Goal: Task Accomplishment & Management: Complete application form

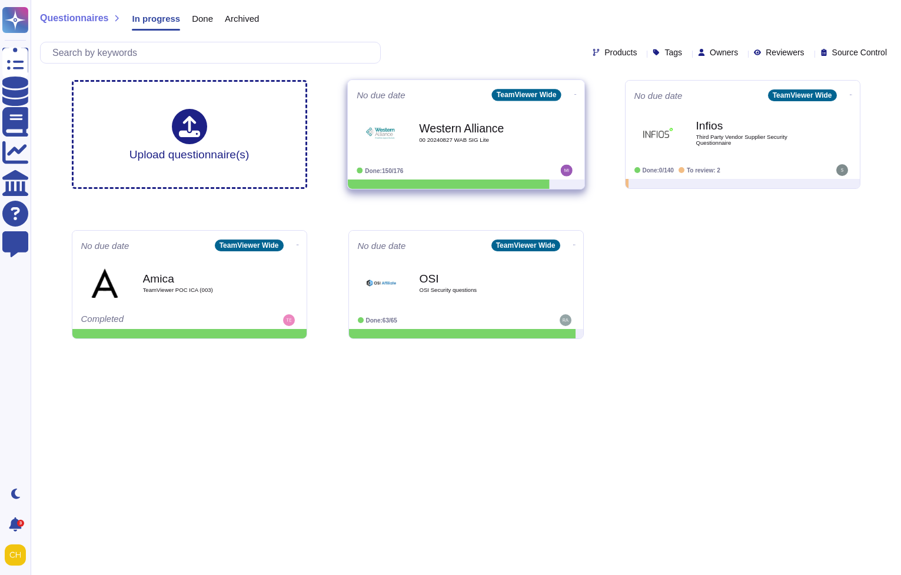
click at [492, 117] on div "Western Alliance 00 20240827 WAB SIG Lite" at bounding box center [478, 133] width 119 height 48
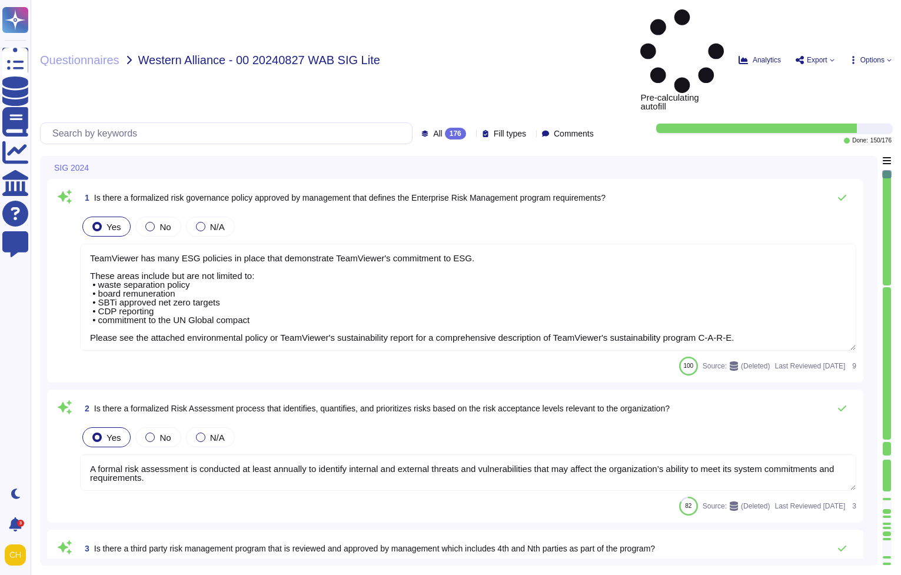
type textarea "TeamViewer has many ESG policies in place that demonstrate TeamViewer's commitm…"
type textarea "A formal risk assessment is conducted at least annually to identify internal an…"
type textarea "TeamViewer has many ESG policies in place that demonstrate TeamViewer's commitm…"
type textarea "All third parties are certified under ISO 27001 standard."
type textarea "[URL][DOMAIN_NAME] TeamViewer respective departments conduct internal review of…"
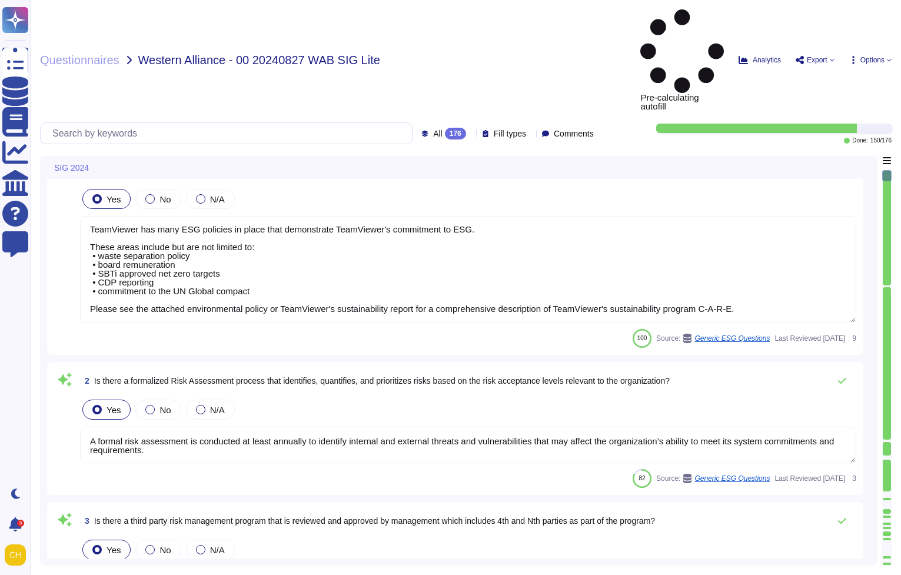
scroll to position [622, 0]
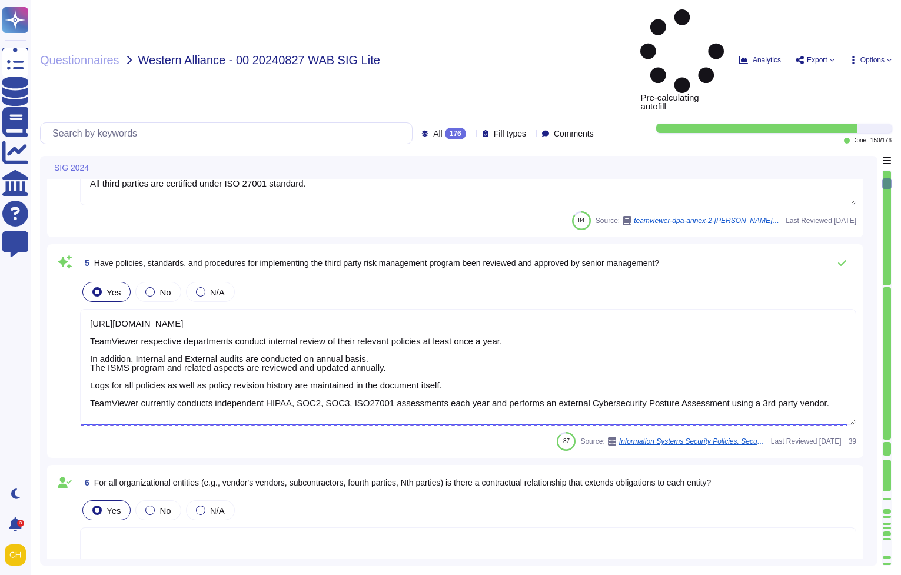
type textarea "All employees are trained internally in accordance with Art. 32 (4) GDPR and ar…"
click at [433, 128] on span "All 176" at bounding box center [449, 134] width 33 height 12
click at [438, 110] on div "To do 26" at bounding box center [459, 109] width 95 height 13
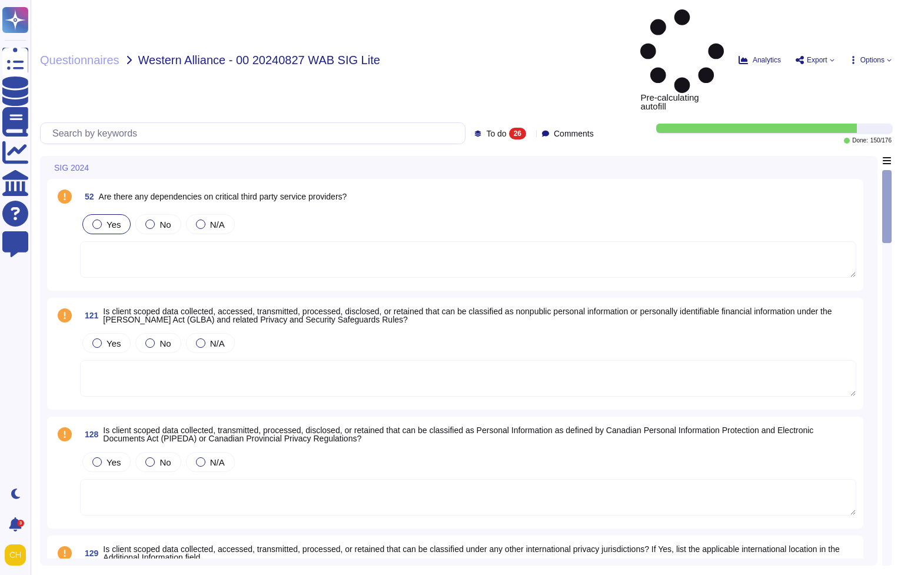
click at [100, 220] on div at bounding box center [96, 224] width 9 height 9
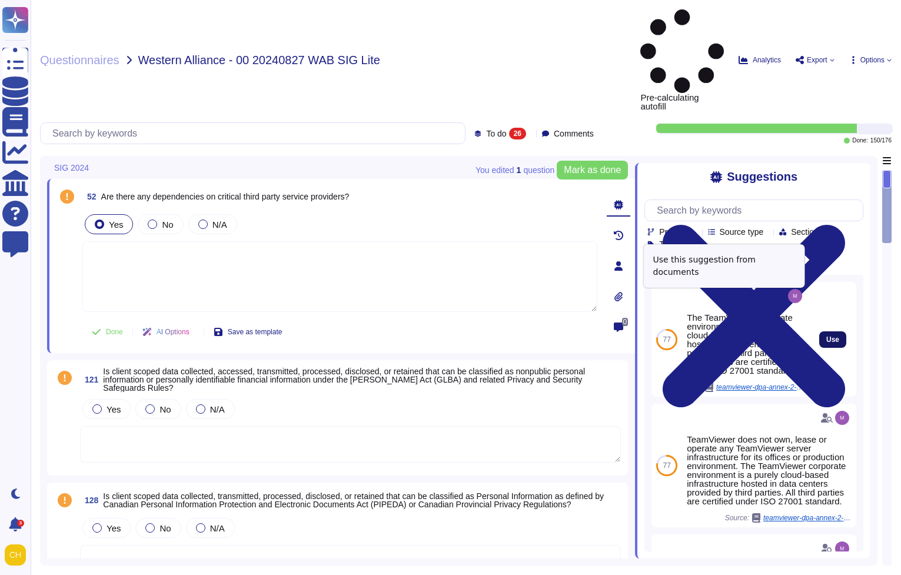
click at [827, 336] on span "Use" at bounding box center [833, 339] width 13 height 7
type textarea "The TeamViewer corporate environment is a purely cloud-based infrastructure hos…"
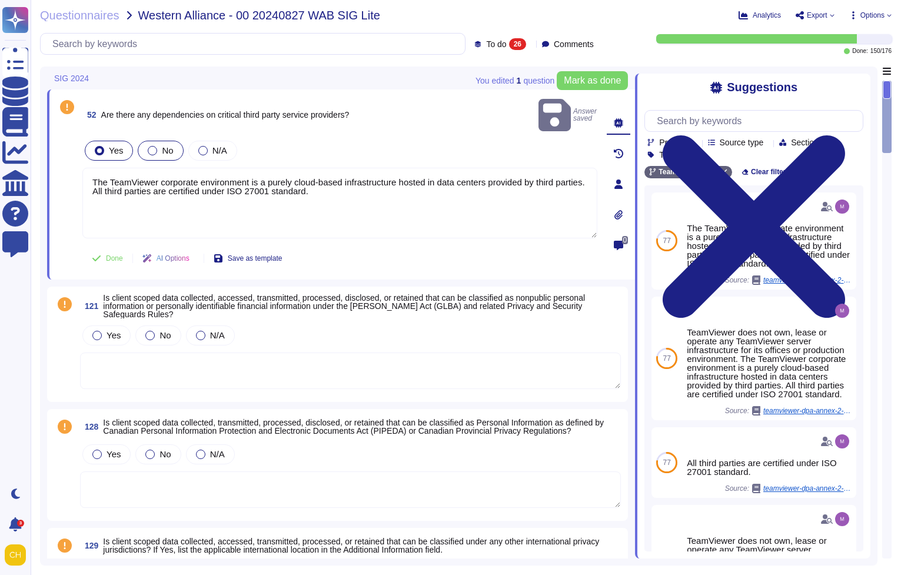
click at [158, 146] on label "No" at bounding box center [160, 150] width 25 height 9
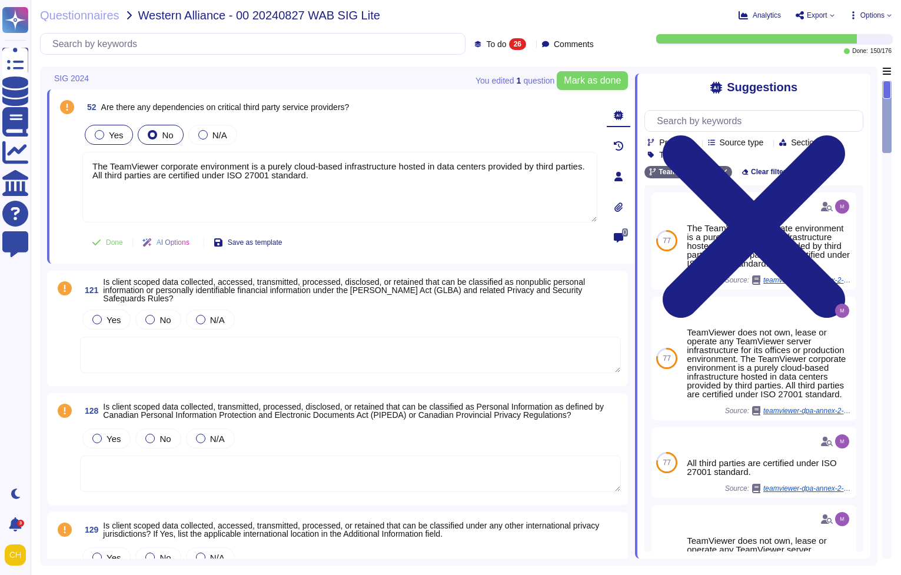
click at [105, 134] on label "Yes" at bounding box center [109, 134] width 28 height 9
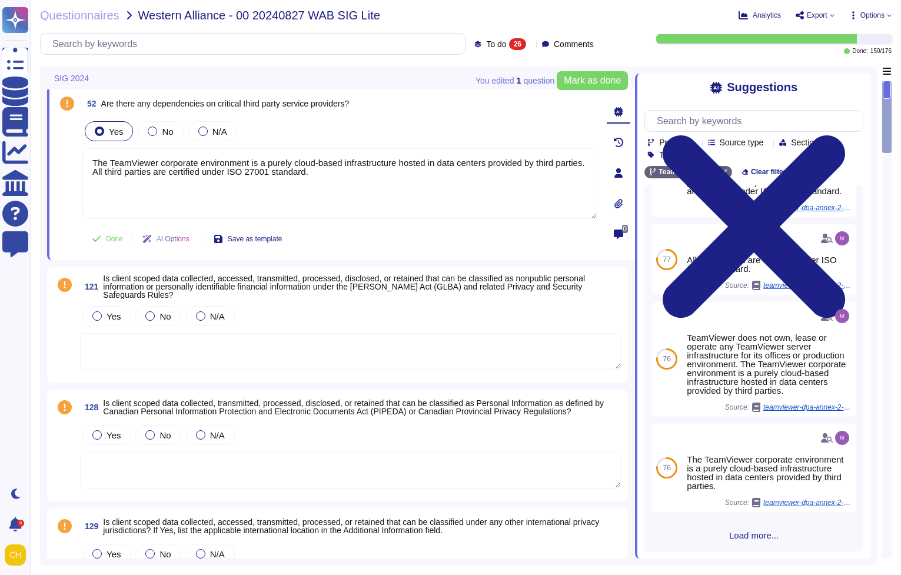
scroll to position [5, 0]
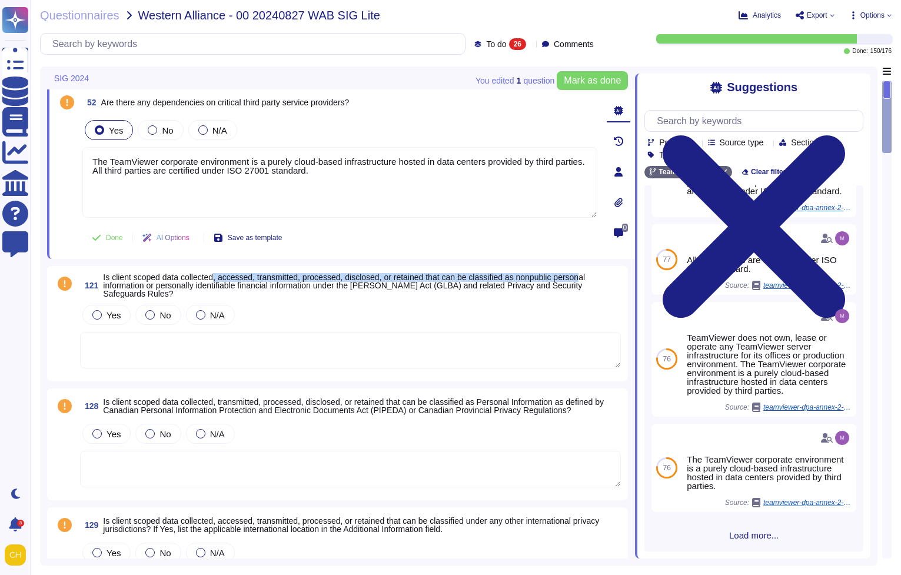
drag, startPoint x: 221, startPoint y: 281, endPoint x: 609, endPoint y: 280, distance: 388.6
click at [585, 280] on span "Is client scoped data collected, accessed, transmitted, processed, disclosed, o…" at bounding box center [344, 286] width 482 height 26
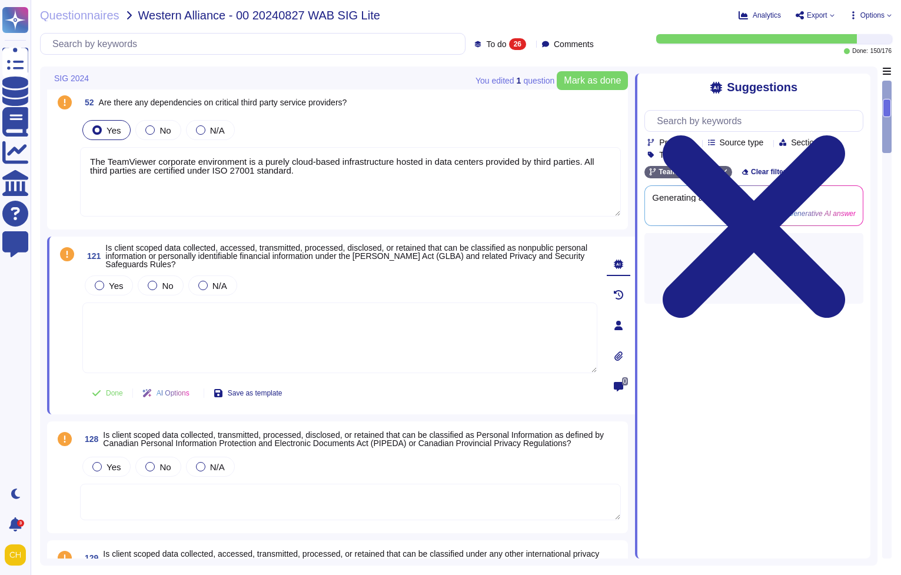
click at [362, 259] on span "Is client scoped data collected, accessed, transmitted, processed, disclosed, o…" at bounding box center [346, 256] width 482 height 26
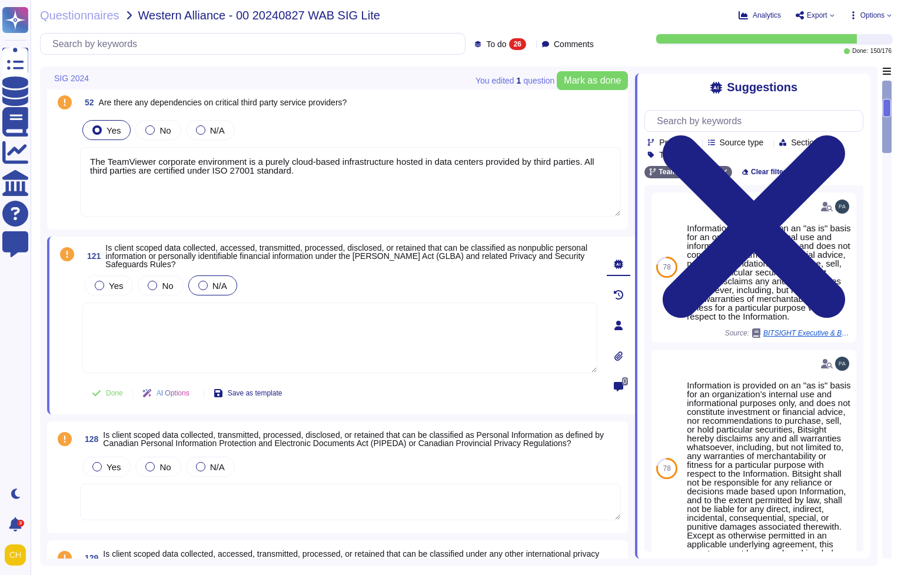
click at [200, 283] on div at bounding box center [202, 285] width 9 height 9
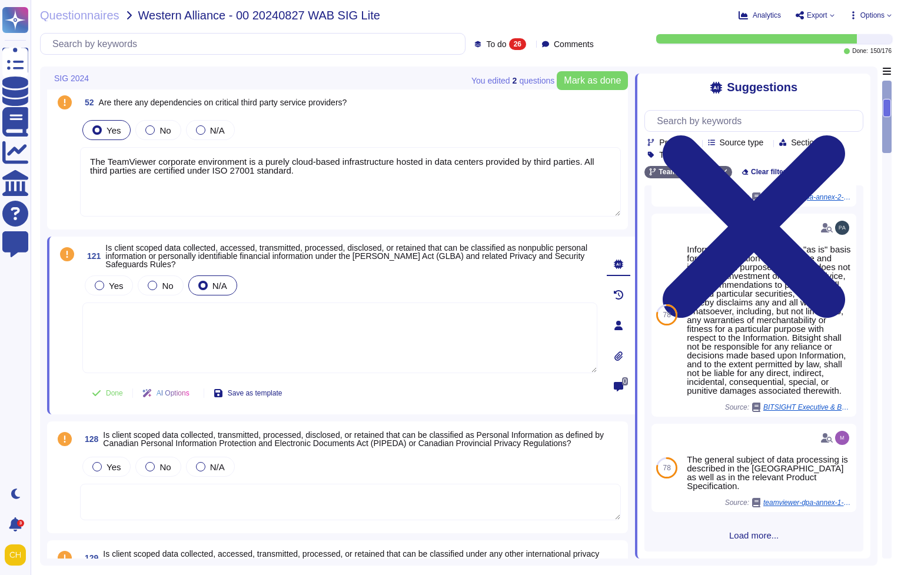
scroll to position [518, 0]
click at [132, 323] on textarea at bounding box center [339, 338] width 515 height 71
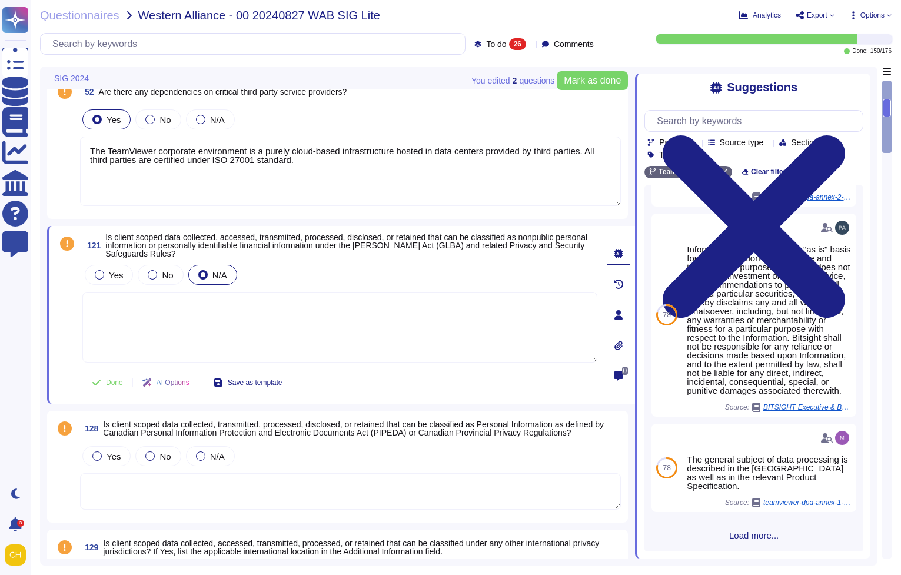
scroll to position [18, 0]
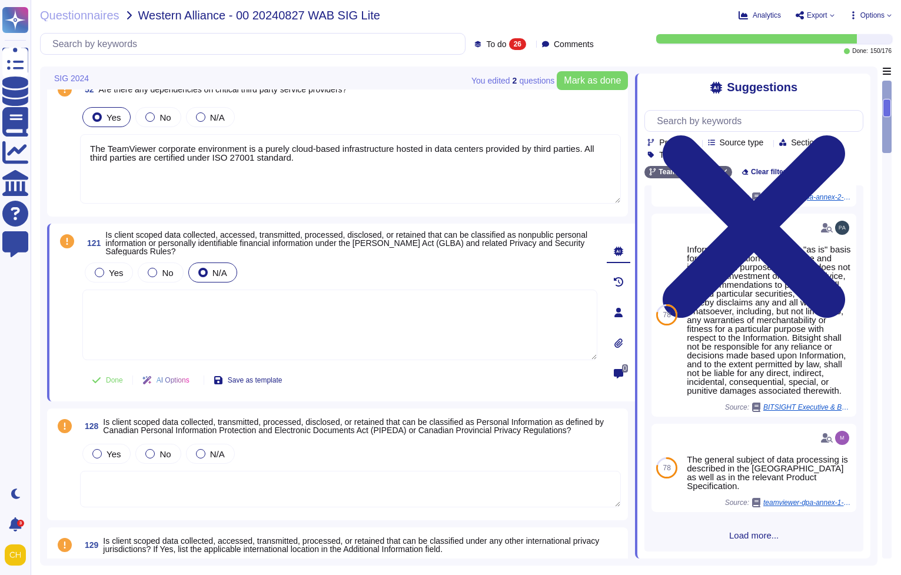
click at [130, 433] on span "Is client scoped data collected, transmitted, processed, disclosed, or retained…" at bounding box center [353, 426] width 501 height 18
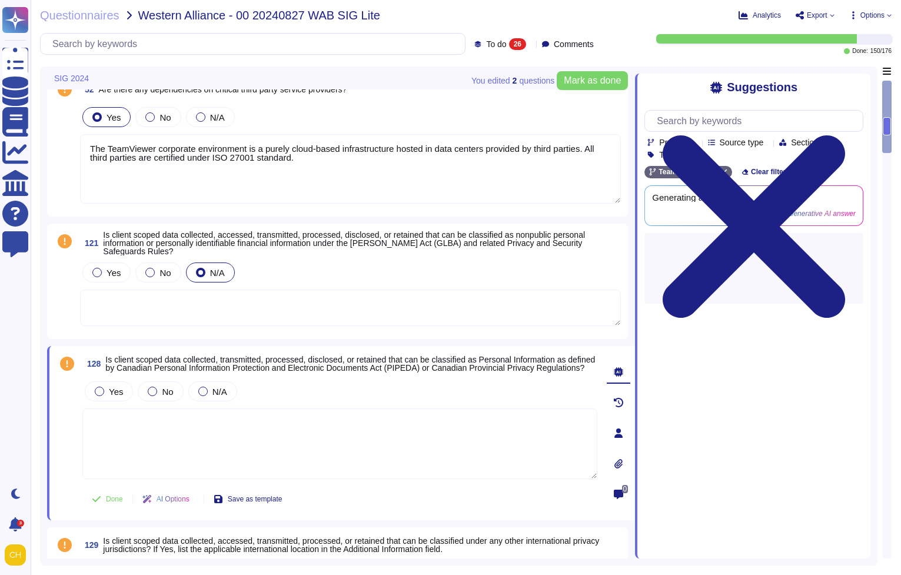
scroll to position [0, 0]
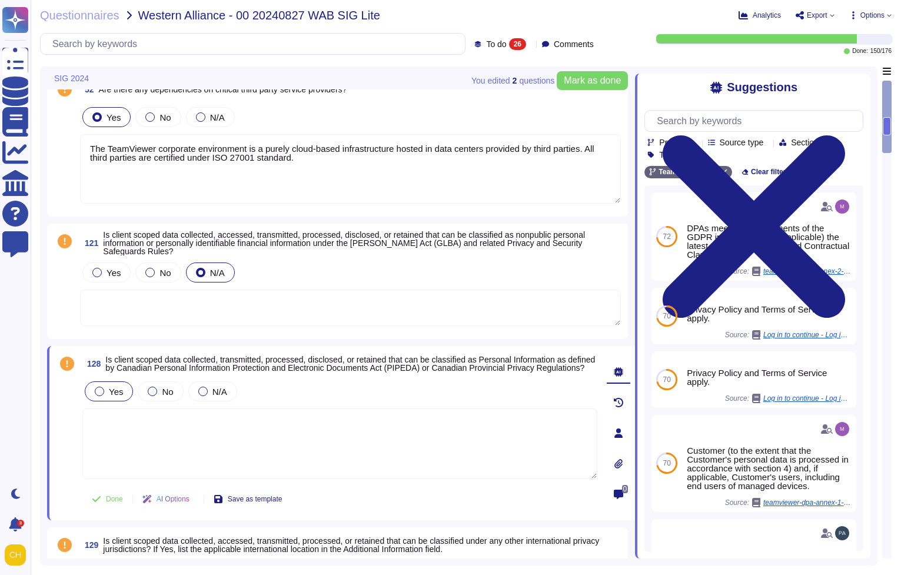
click at [111, 393] on span "Yes" at bounding box center [116, 392] width 14 height 10
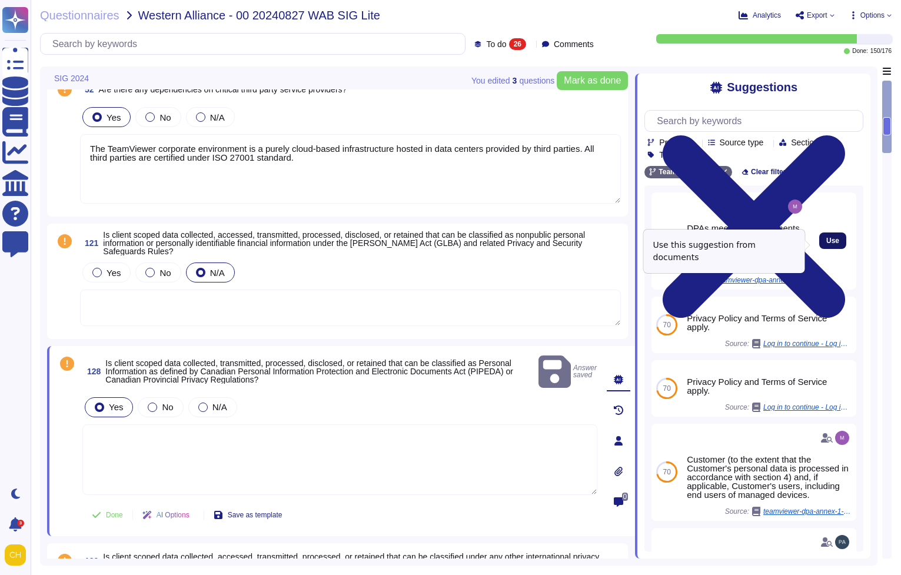
click at [830, 244] on span "Use" at bounding box center [833, 240] width 13 height 7
type textarea "DPAs meet the requirements of the GDPR including (where applicable) the latest …"
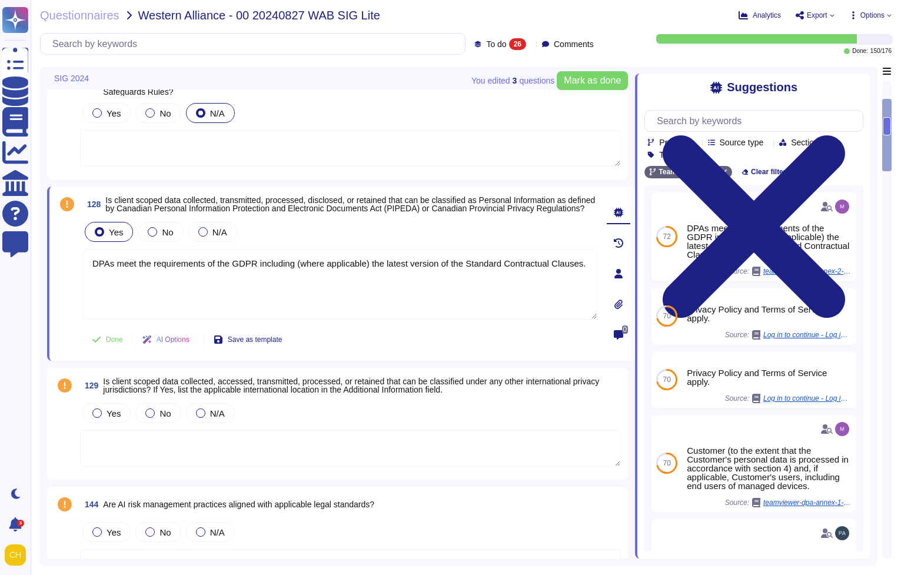
type textarea "The TeamViewer corporate environment is a purely cloud-based infrastructure hos…"
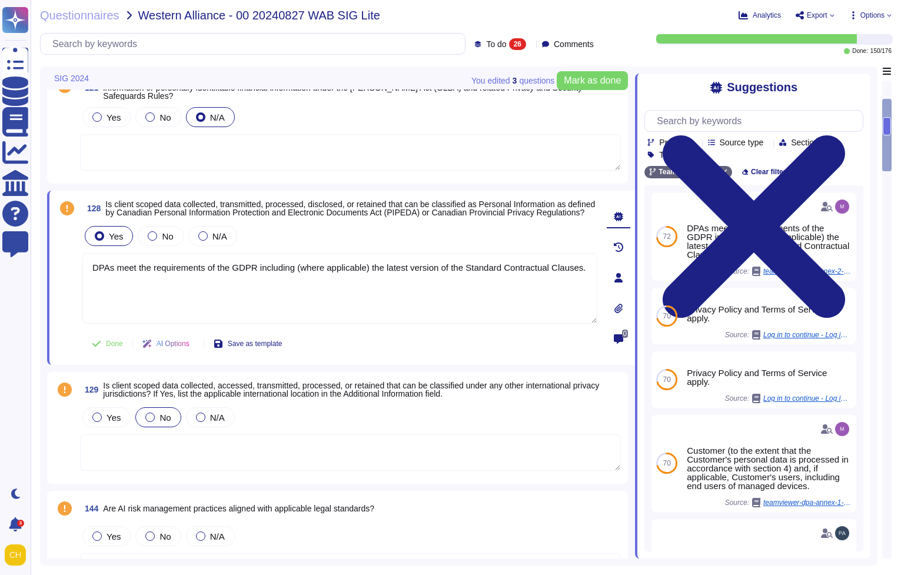
click at [164, 421] on span "No" at bounding box center [165, 418] width 11 height 10
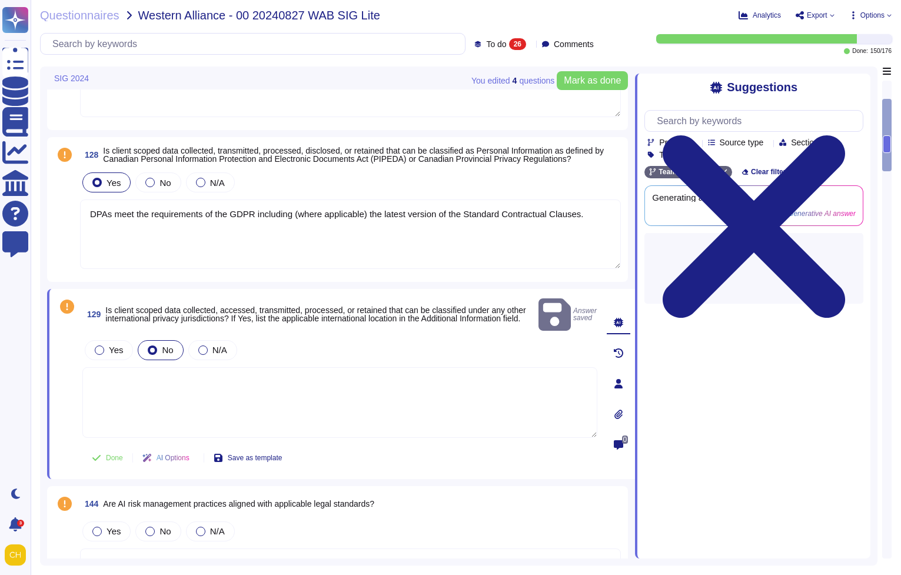
scroll to position [195, 0]
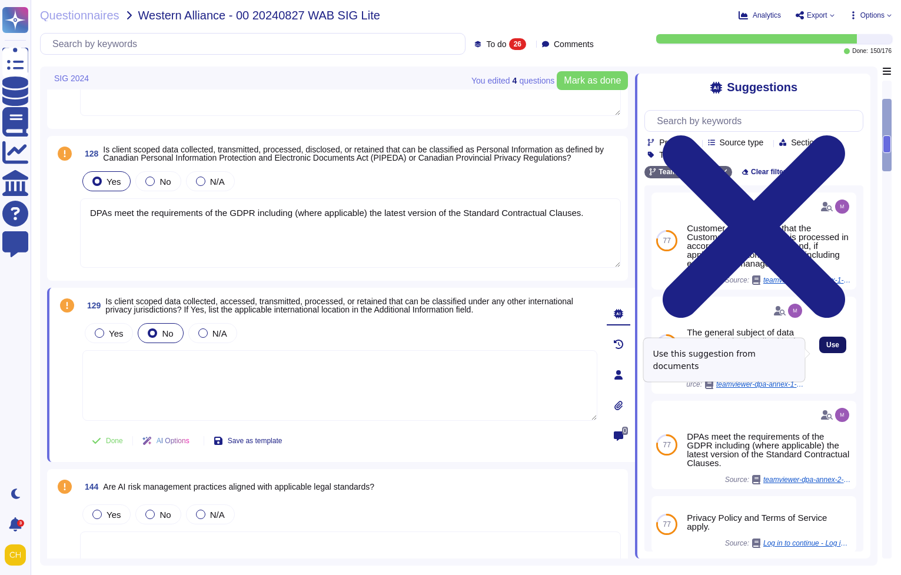
click at [830, 349] on span "Use" at bounding box center [833, 344] width 13 height 7
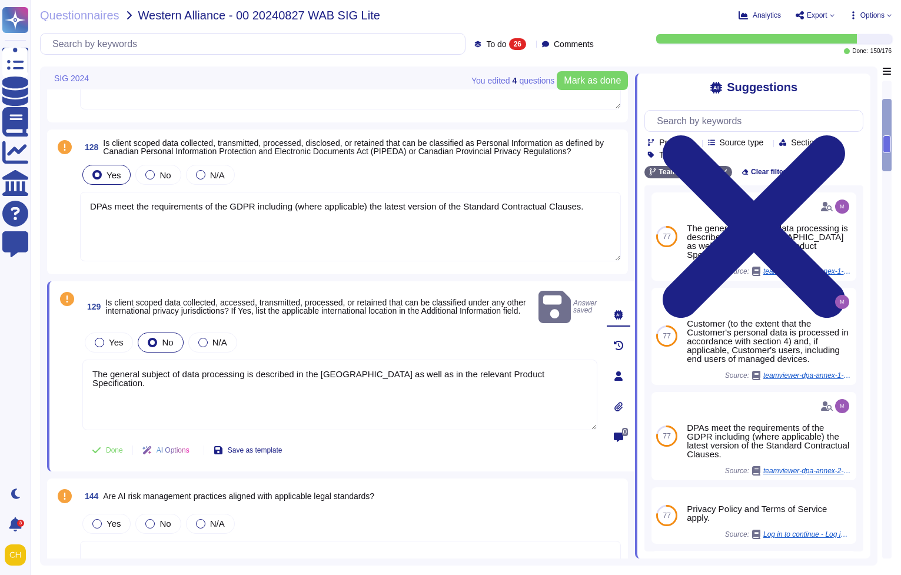
scroll to position [202, 0]
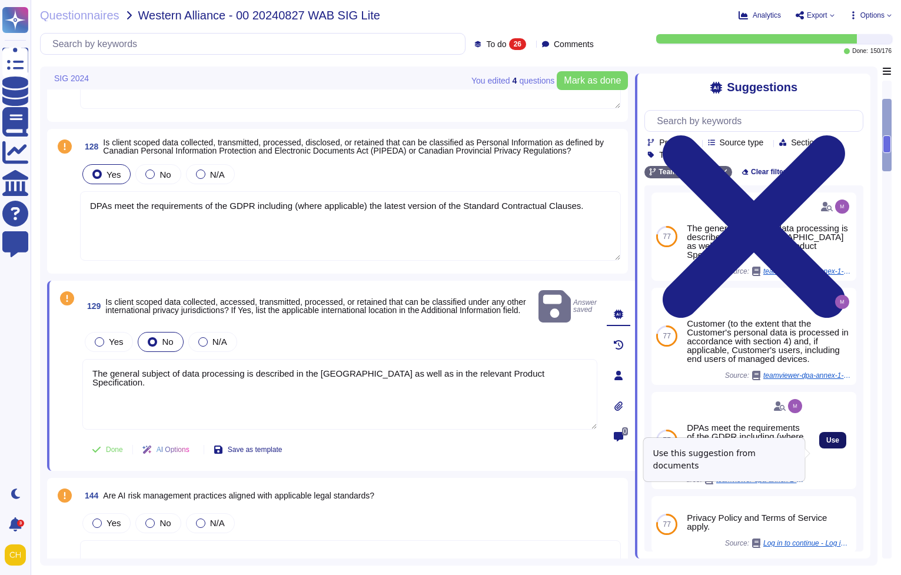
click at [827, 444] on span "Use" at bounding box center [833, 440] width 13 height 7
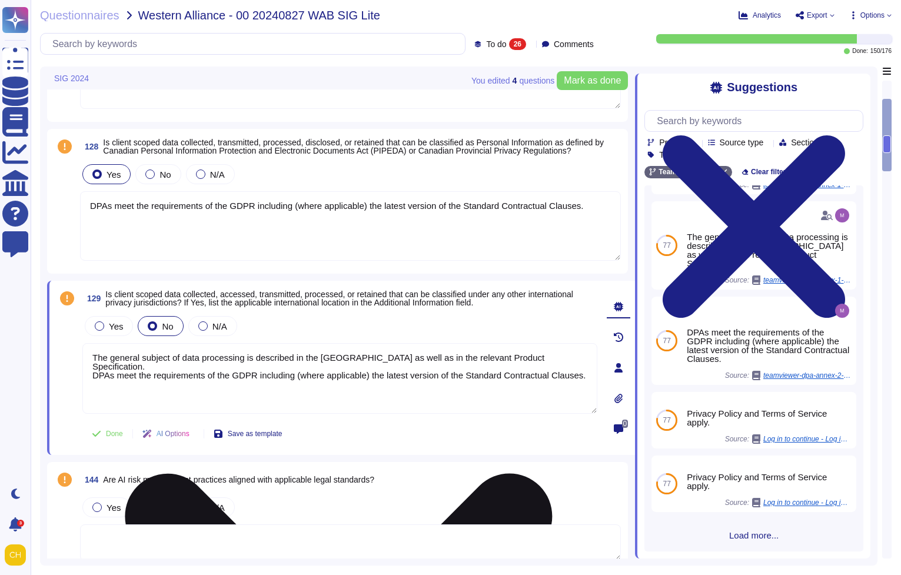
scroll to position [104, 0]
drag, startPoint x: 232, startPoint y: 389, endPoint x: 84, endPoint y: 369, distance: 149.0
click at [84, 369] on textarea "The general subject of data processing is described in the [GEOGRAPHIC_DATA] as…" at bounding box center [339, 378] width 515 height 71
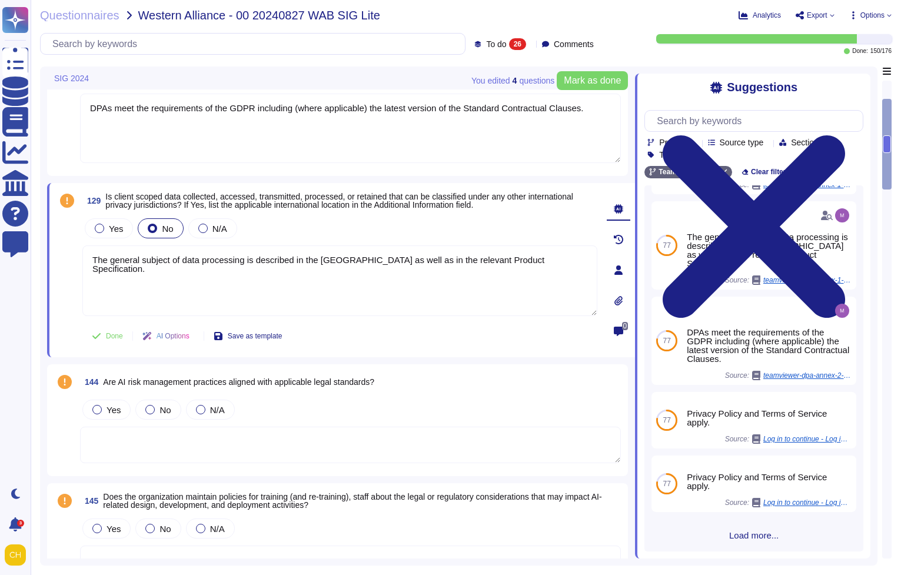
scroll to position [307, 0]
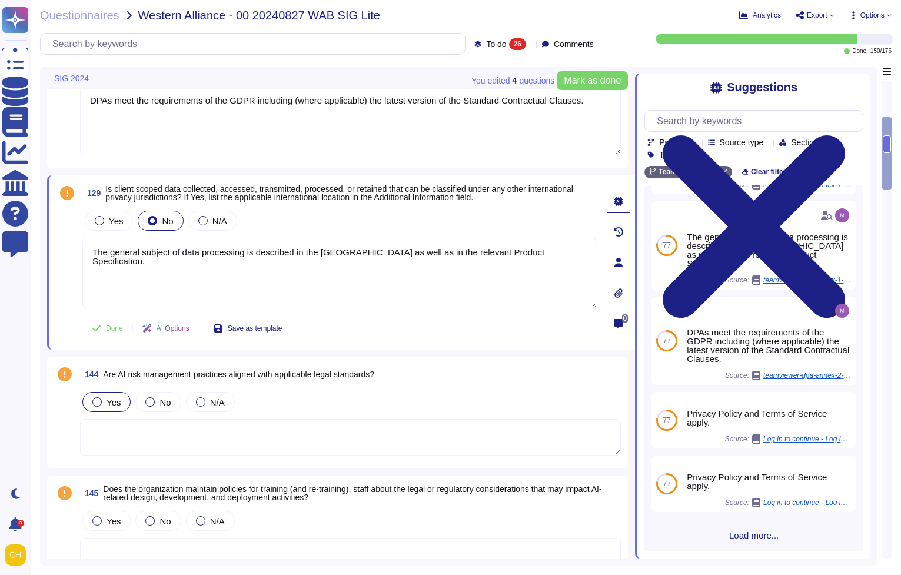
type textarea "The general subject of data processing is described in the [GEOGRAPHIC_DATA] as…"
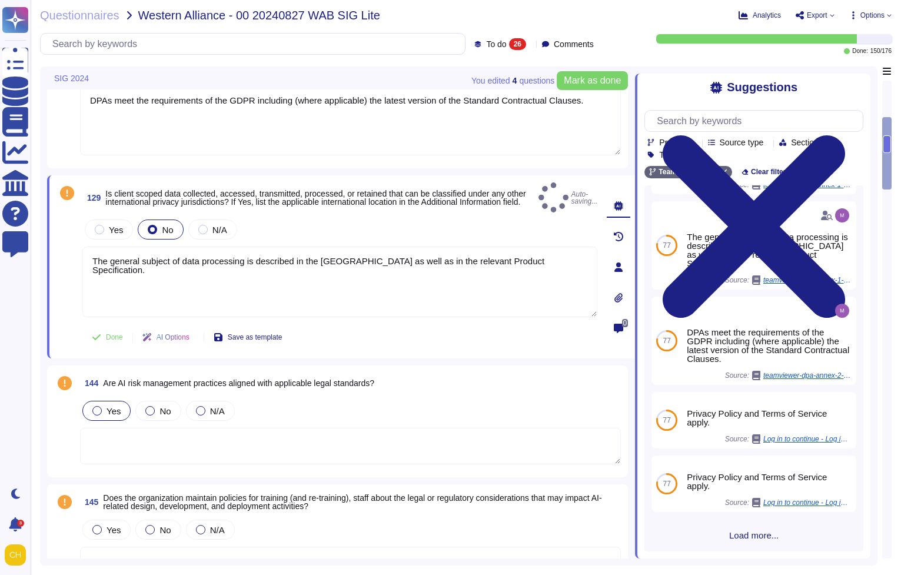
click at [93, 402] on div "Yes" at bounding box center [106, 411] width 48 height 20
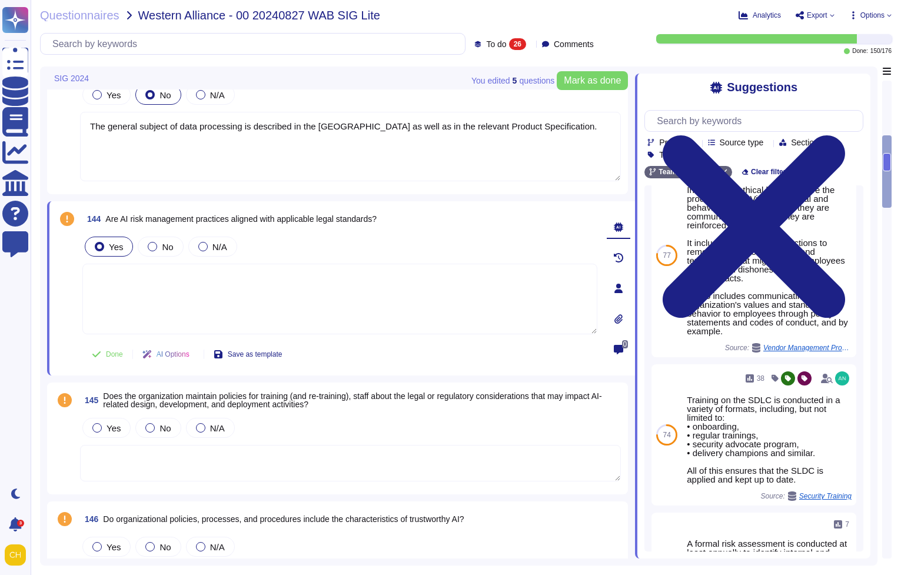
scroll to position [434, 0]
click at [99, 431] on div at bounding box center [96, 427] width 9 height 9
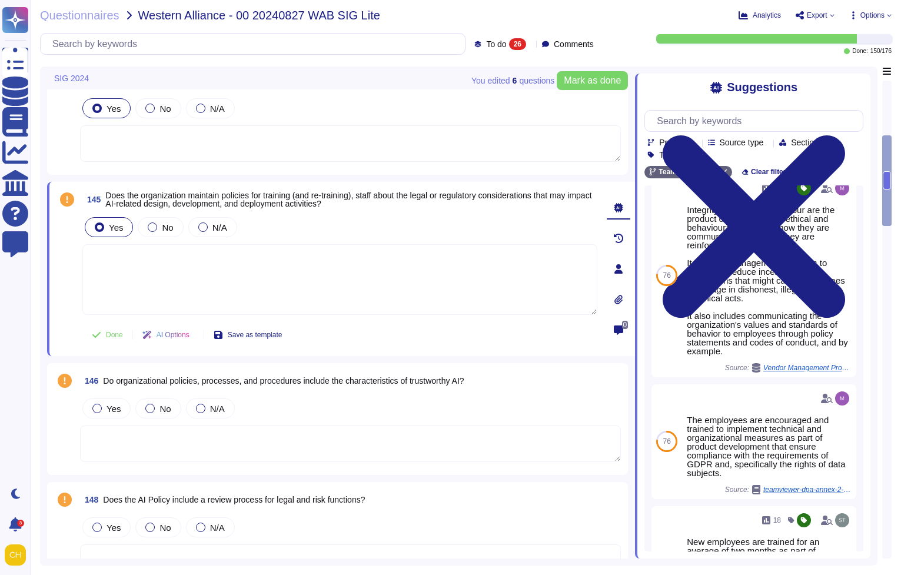
scroll to position [567, 0]
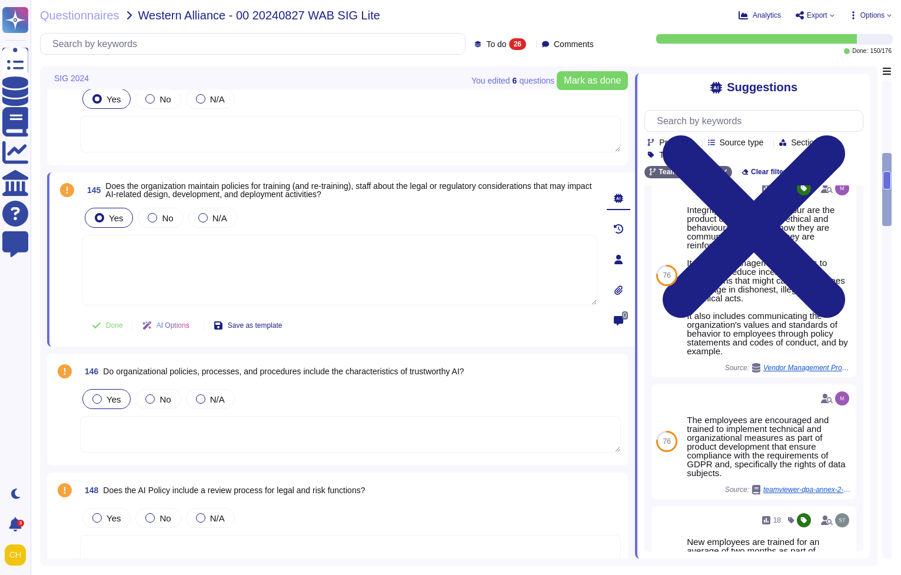
click at [98, 402] on div at bounding box center [96, 398] width 9 height 9
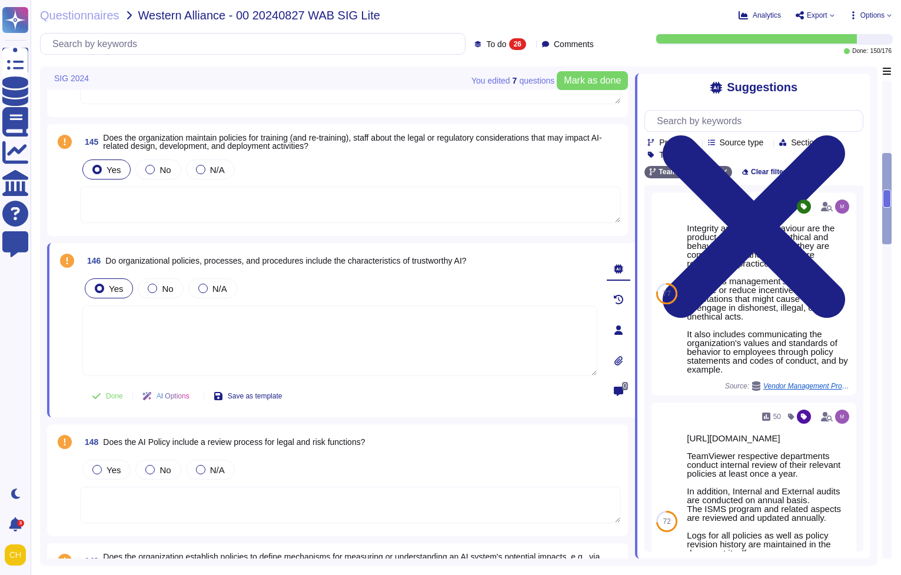
scroll to position [619, 0]
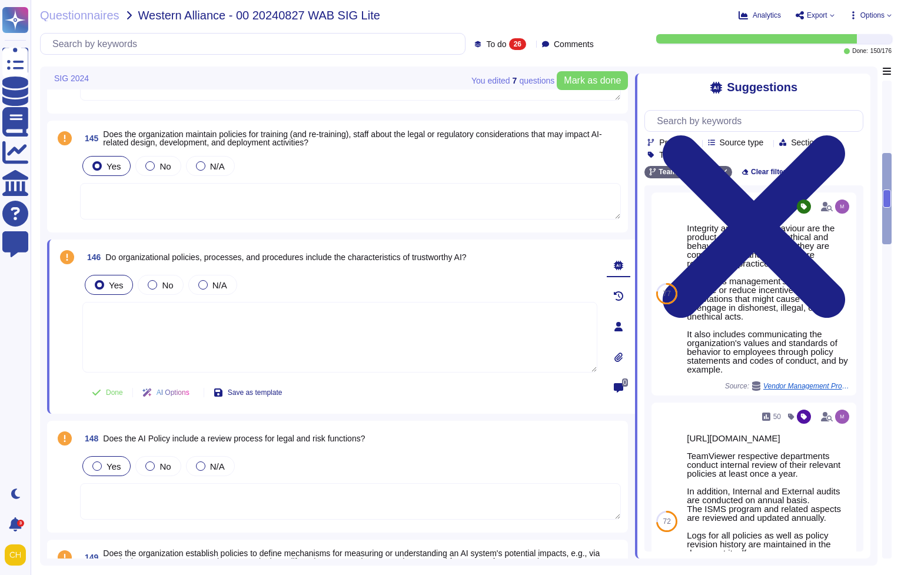
click at [101, 471] on label "Yes" at bounding box center [106, 466] width 28 height 9
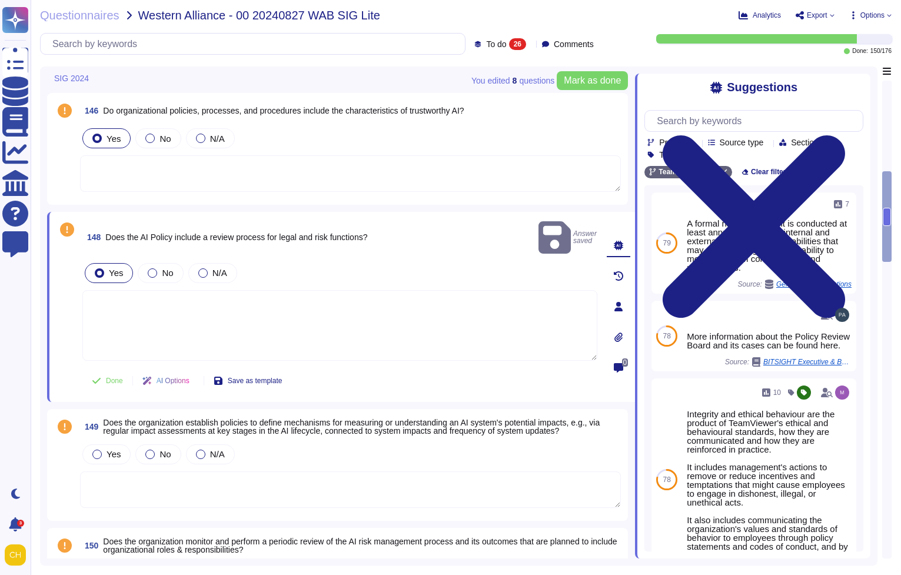
scroll to position [762, 0]
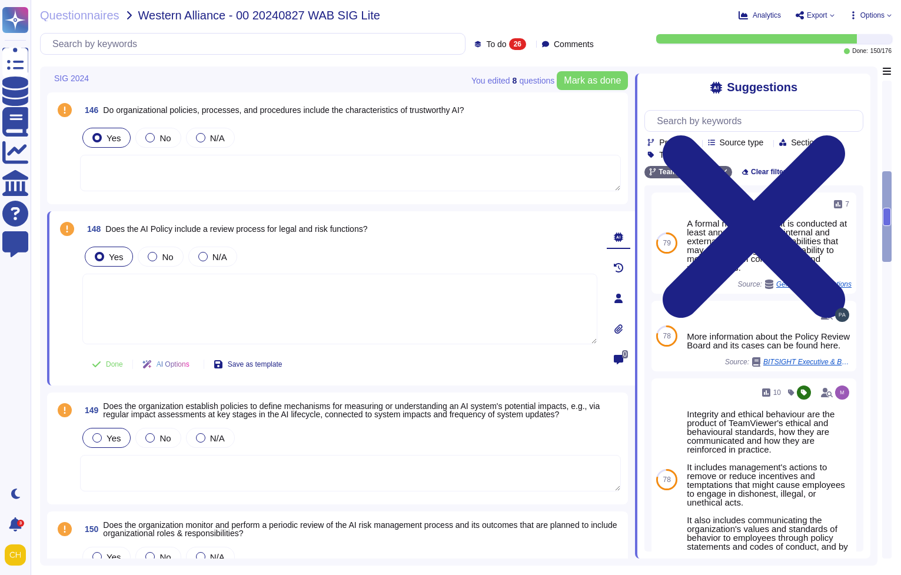
click at [110, 439] on span "Yes" at bounding box center [114, 438] width 14 height 10
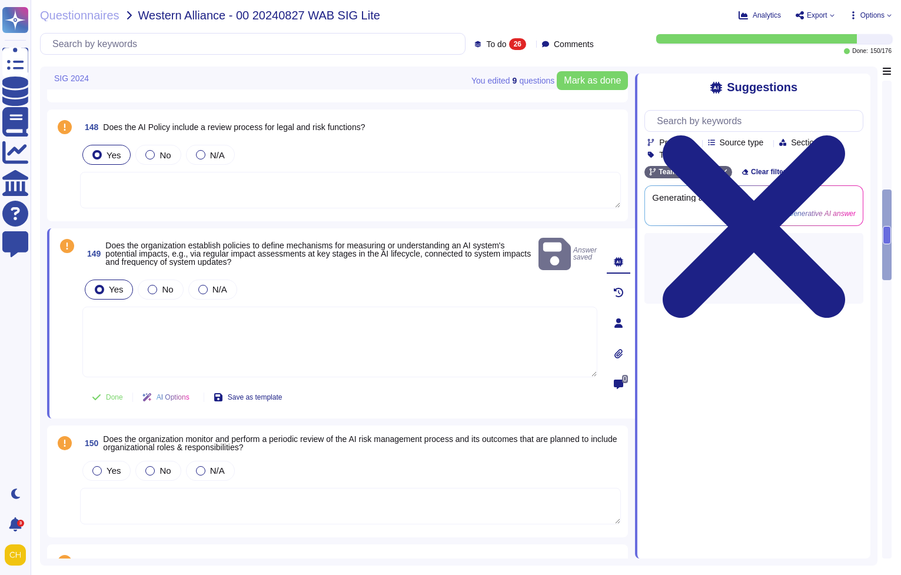
scroll to position [864, 0]
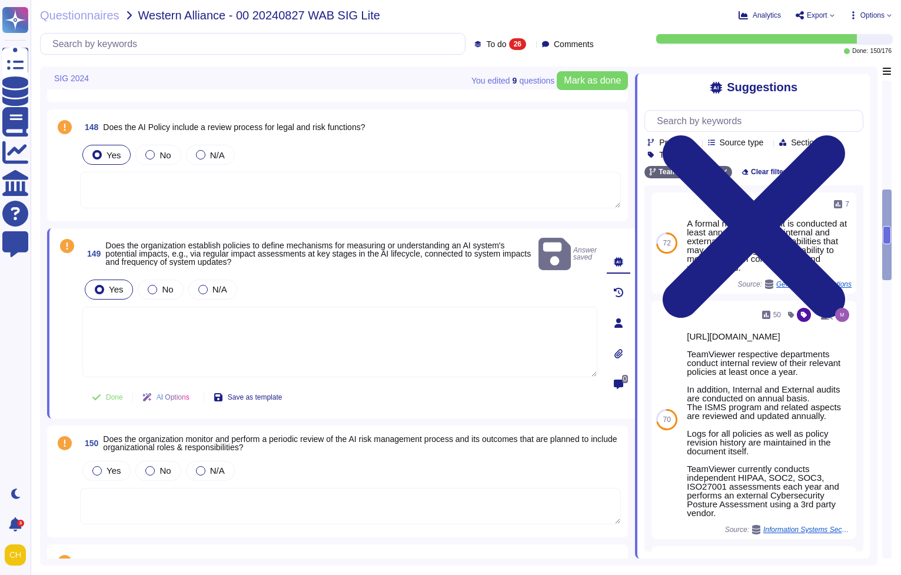
drag, startPoint x: 144, startPoint y: 426, endPoint x: 407, endPoint y: 428, distance: 263.2
click at [390, 434] on span "Does the organization monitor and perform a periodic review of the AI risk mana…" at bounding box center [360, 443] width 514 height 18
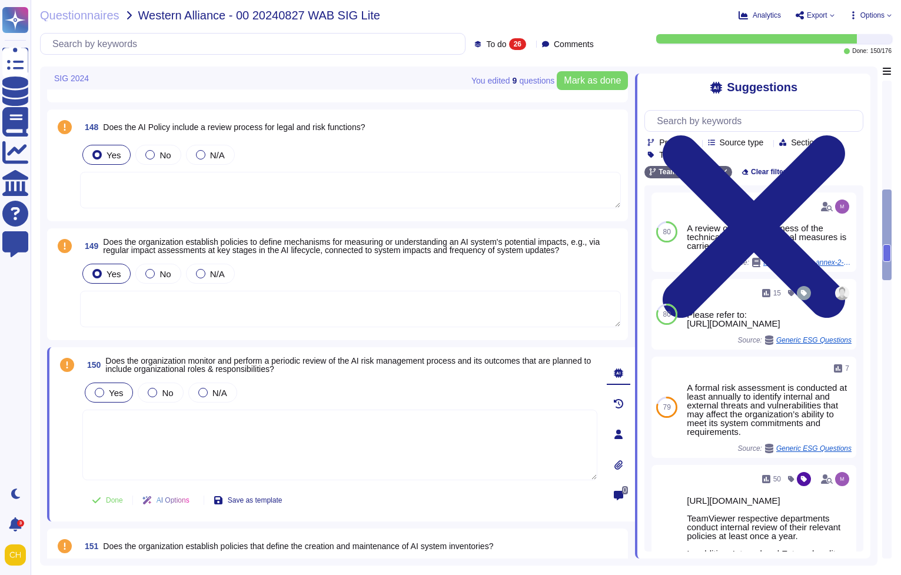
click at [108, 394] on label "Yes" at bounding box center [109, 392] width 28 height 9
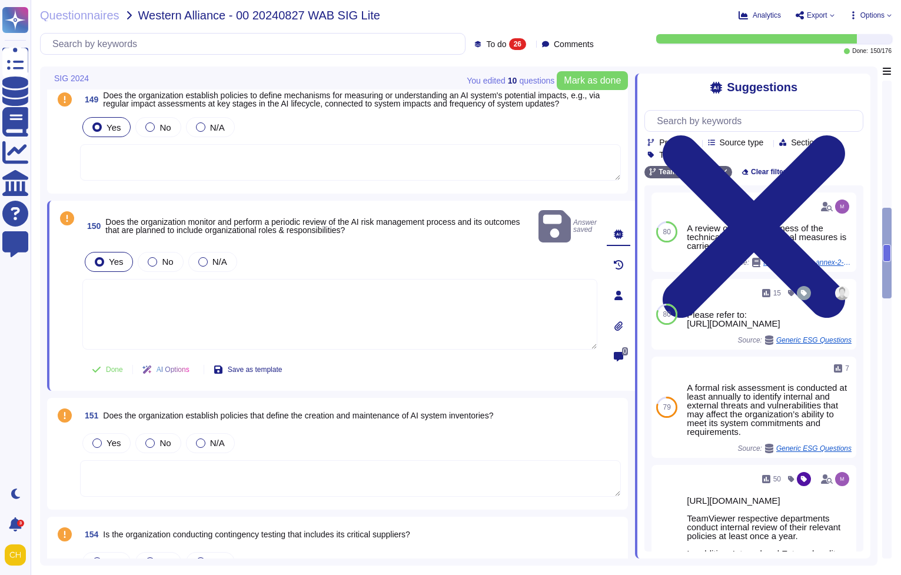
scroll to position [1006, 0]
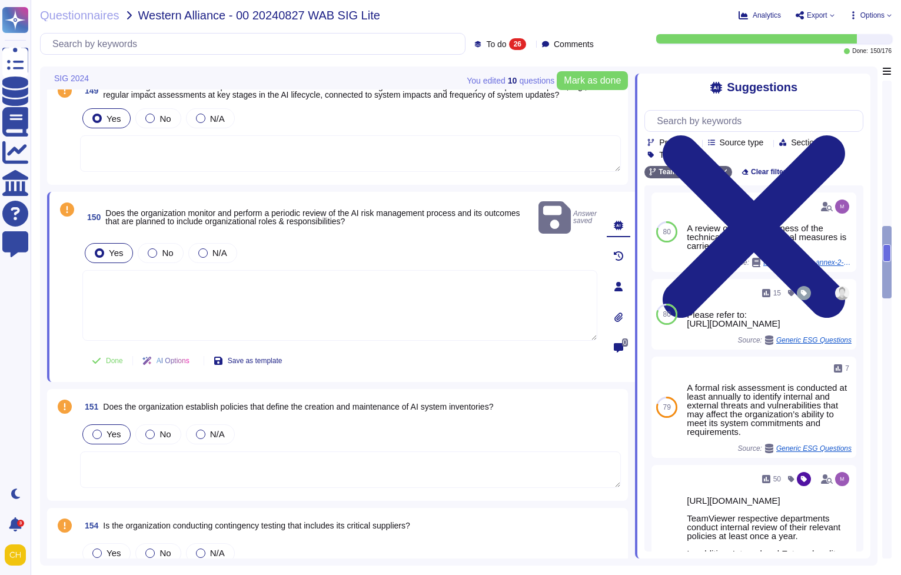
click at [105, 430] on label "Yes" at bounding box center [106, 434] width 28 height 9
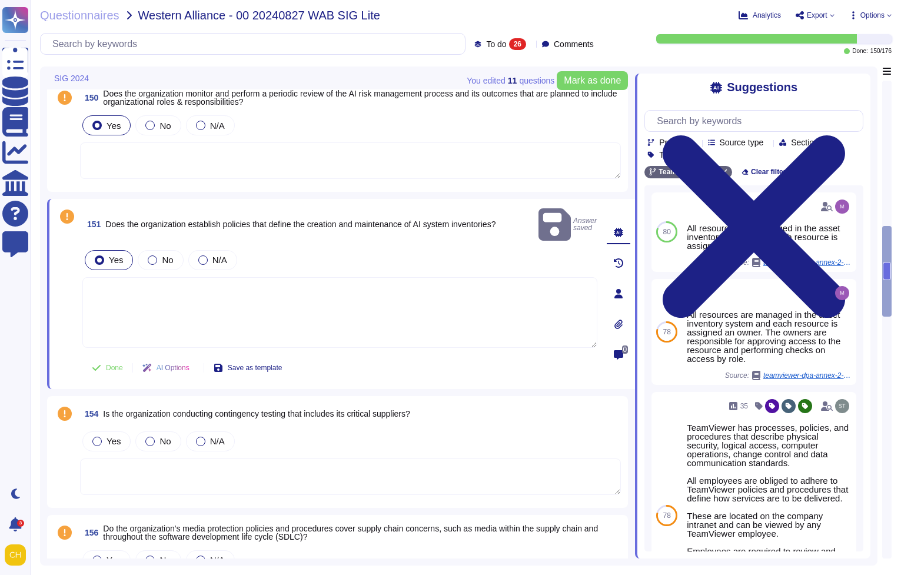
scroll to position [1113, 0]
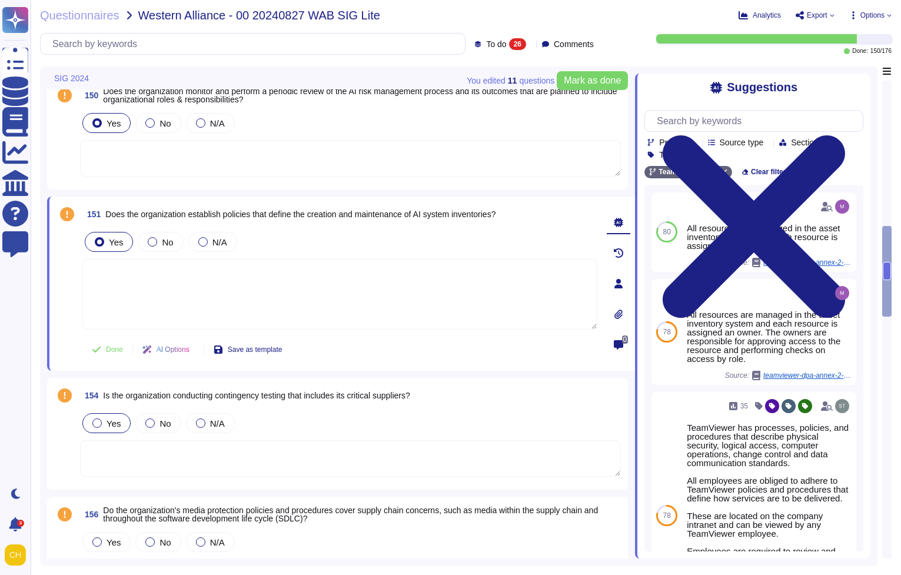
click at [107, 421] on span "Yes" at bounding box center [114, 424] width 14 height 10
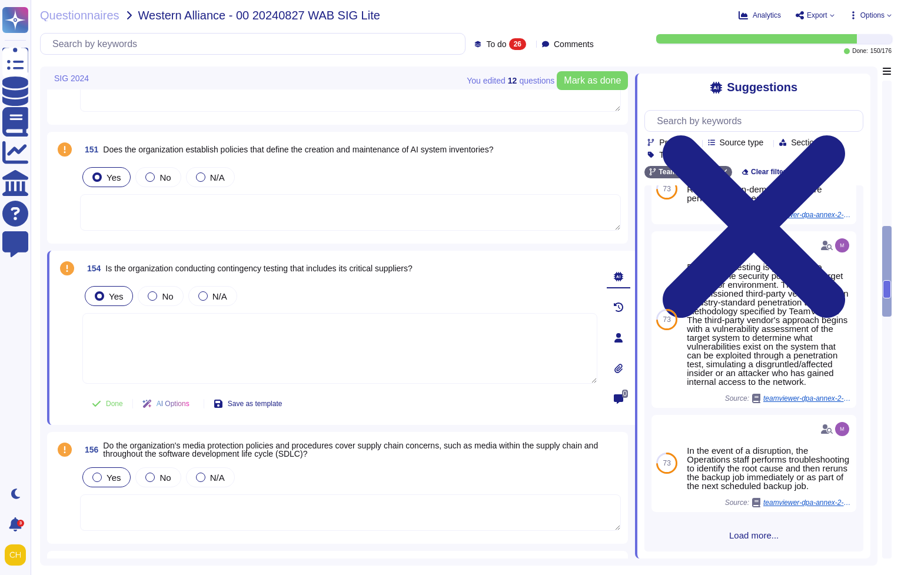
scroll to position [1208, 0]
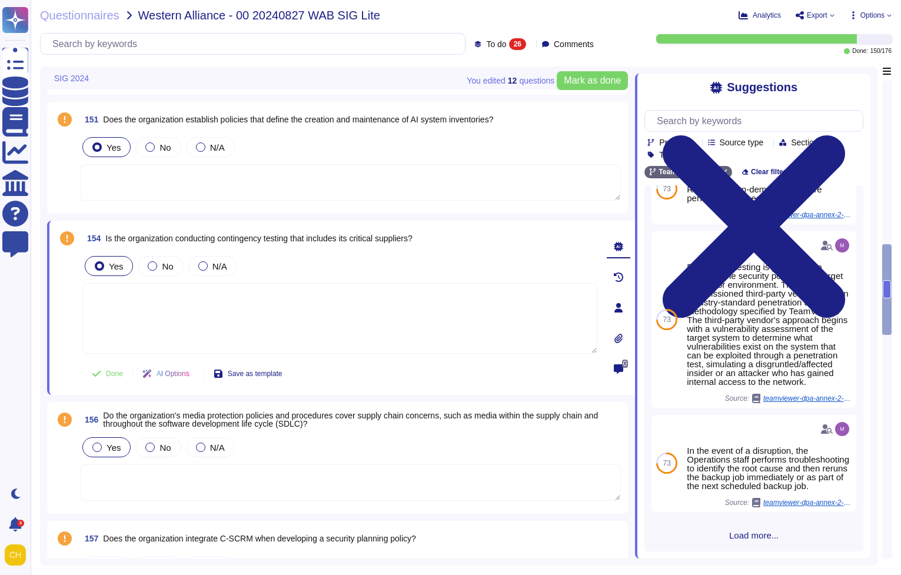
click at [107, 446] on span "Yes" at bounding box center [114, 448] width 14 height 10
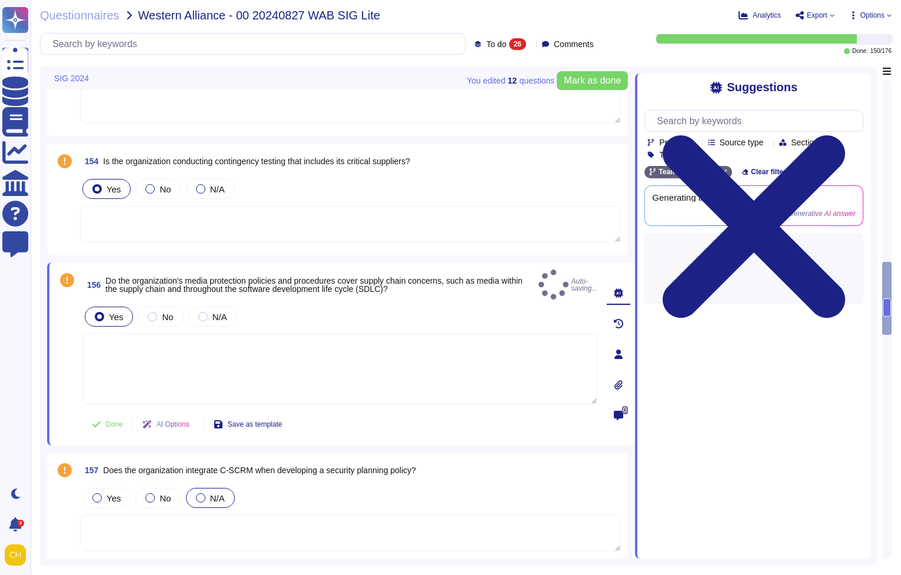
scroll to position [1280, 0]
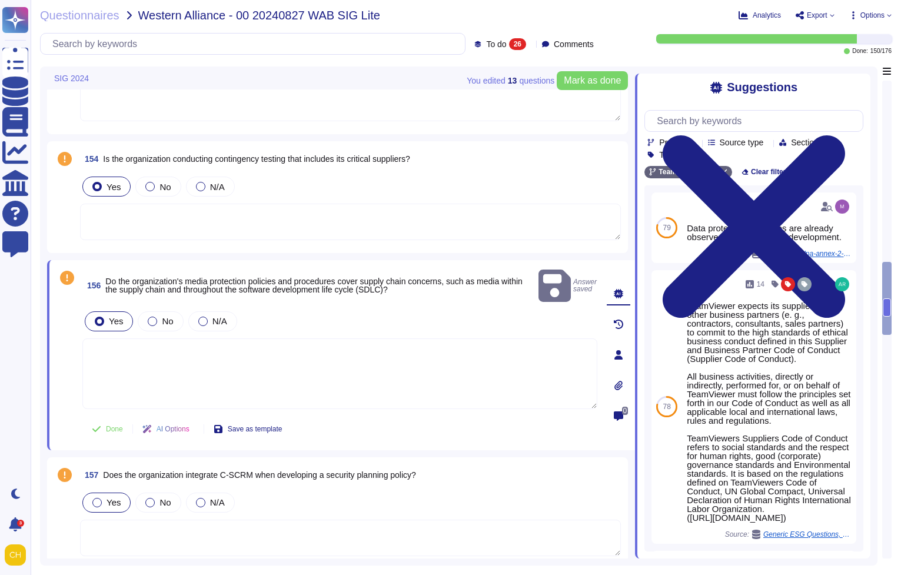
click at [105, 498] on label "Yes" at bounding box center [106, 502] width 28 height 9
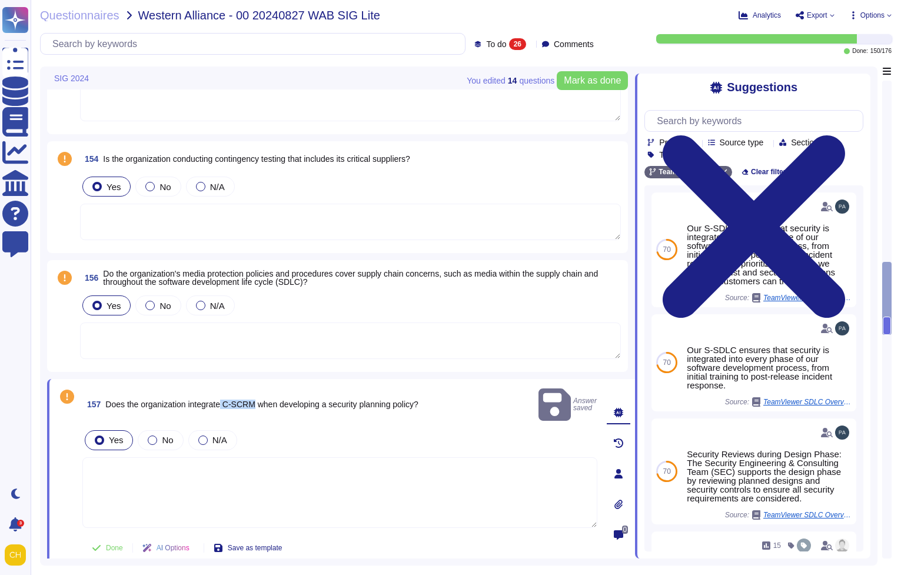
drag, startPoint x: 228, startPoint y: 394, endPoint x: 263, endPoint y: 397, distance: 35.4
click at [263, 400] on span "Does the organization integrate C-SCRM when developing a security planning poli…" at bounding box center [261, 404] width 313 height 9
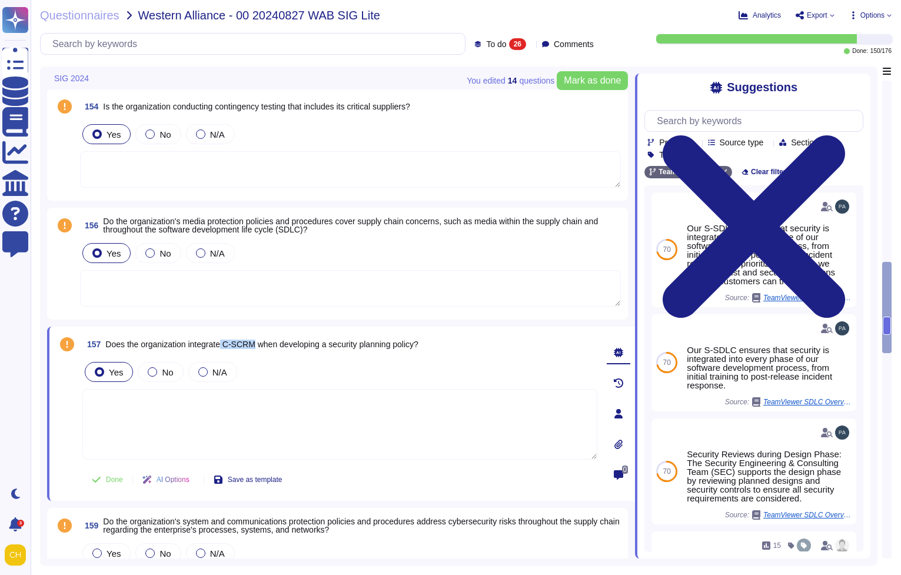
scroll to position [1415, 0]
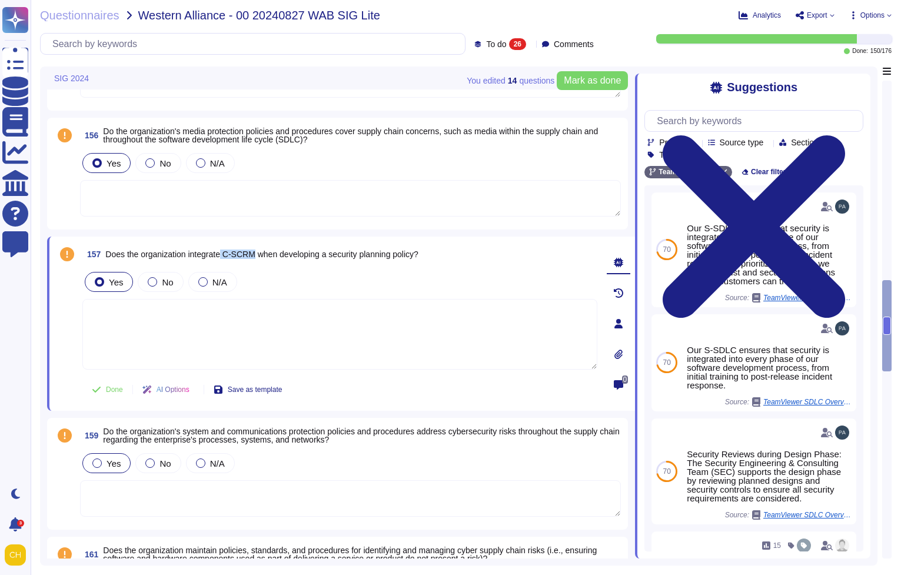
click at [91, 456] on div "Yes" at bounding box center [106, 463] width 48 height 20
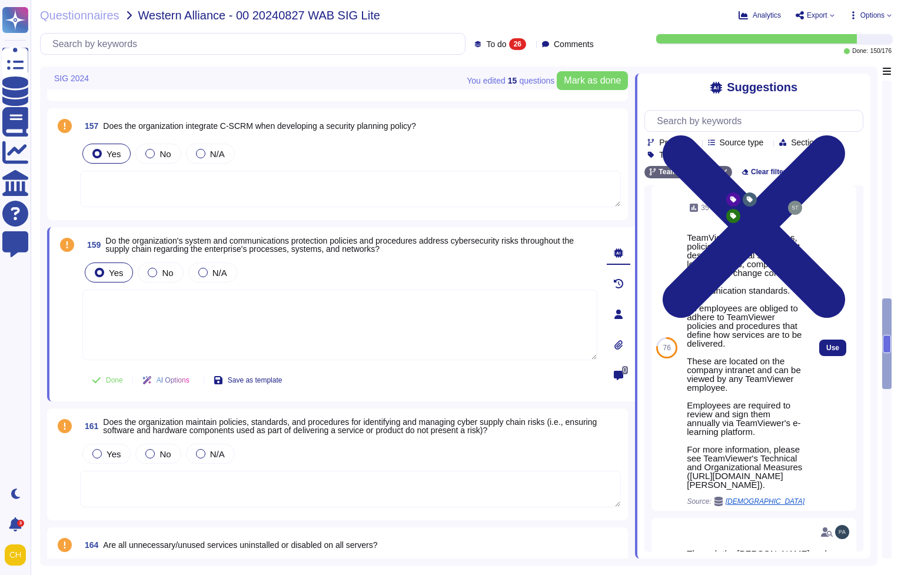
scroll to position [9, 0]
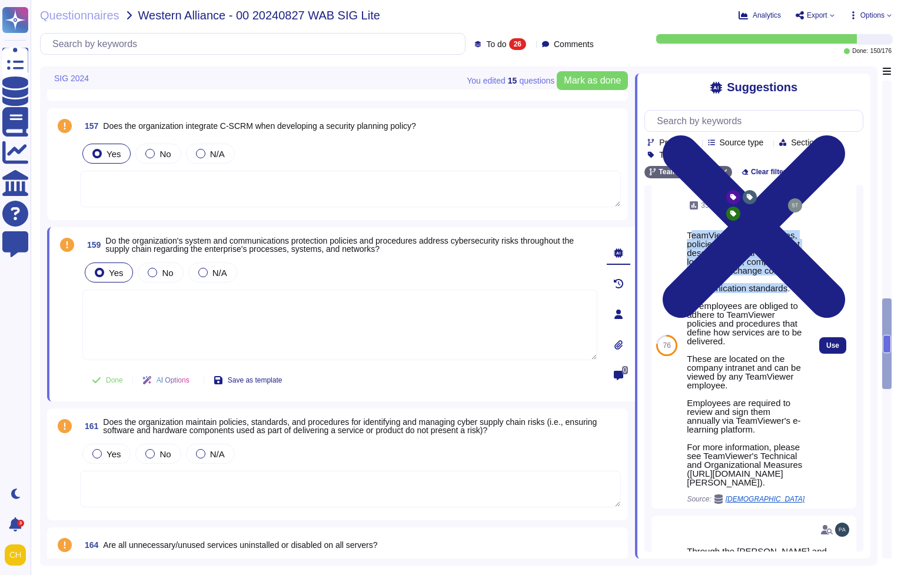
drag, startPoint x: 690, startPoint y: 251, endPoint x: 790, endPoint y: 317, distance: 119.9
click at [790, 317] on div "TeamViewer has processes, policies, and procedures that describe physical secur…" at bounding box center [746, 359] width 118 height 256
click at [743, 307] on div "TeamViewer has processes, policies, and procedures that describe physical secur…" at bounding box center [746, 359] width 118 height 256
drag, startPoint x: 794, startPoint y: 312, endPoint x: 694, endPoint y: 246, distance: 120.2
click at [694, 246] on div "TeamViewer has processes, policies, and procedures that describe physical secur…" at bounding box center [746, 359] width 118 height 256
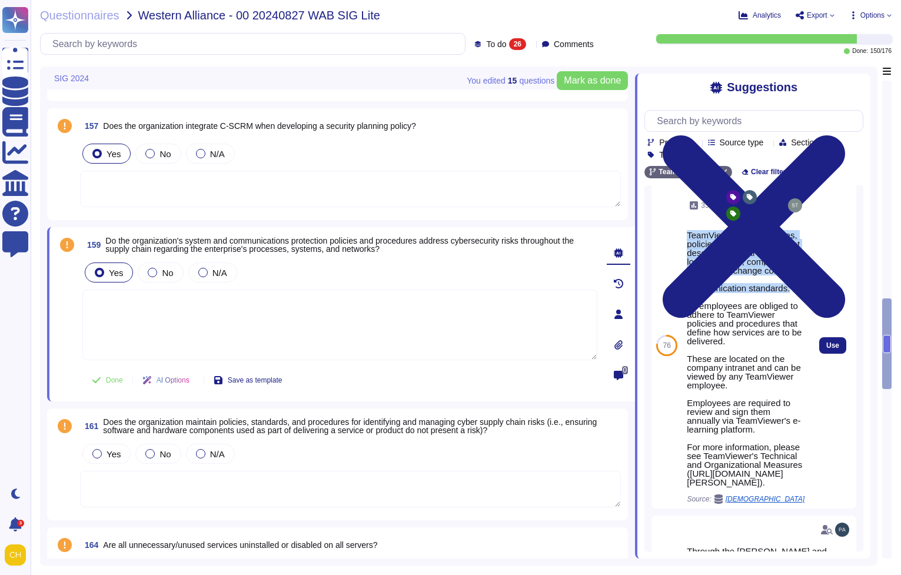
scroll to position [0, 0]
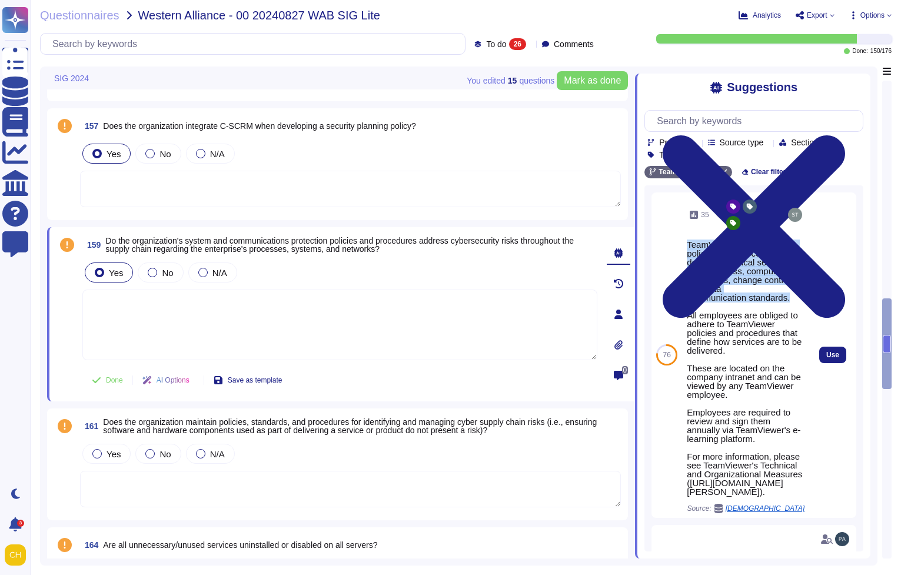
copy div "TeamViewer has processes, policies, and procedures that describe physical secur…"
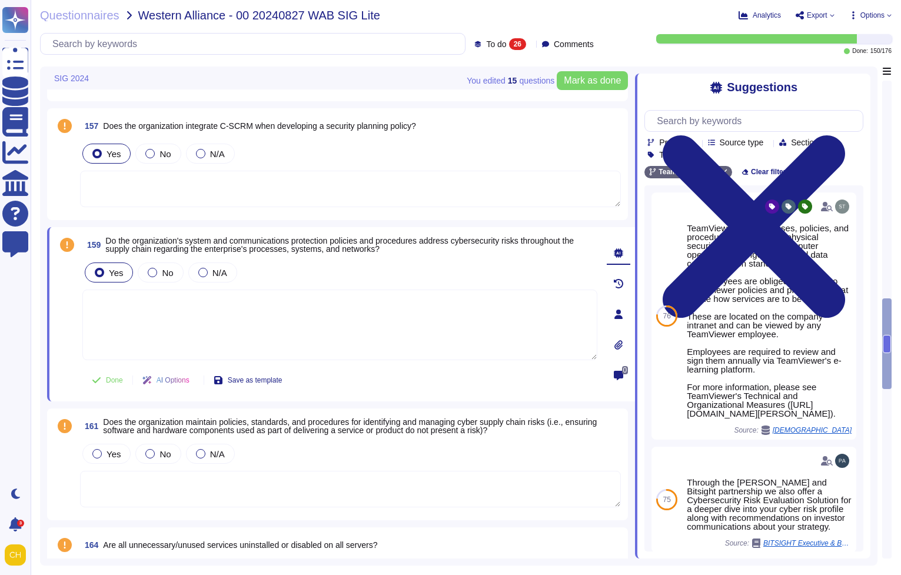
click at [121, 307] on textarea at bounding box center [339, 325] width 515 height 71
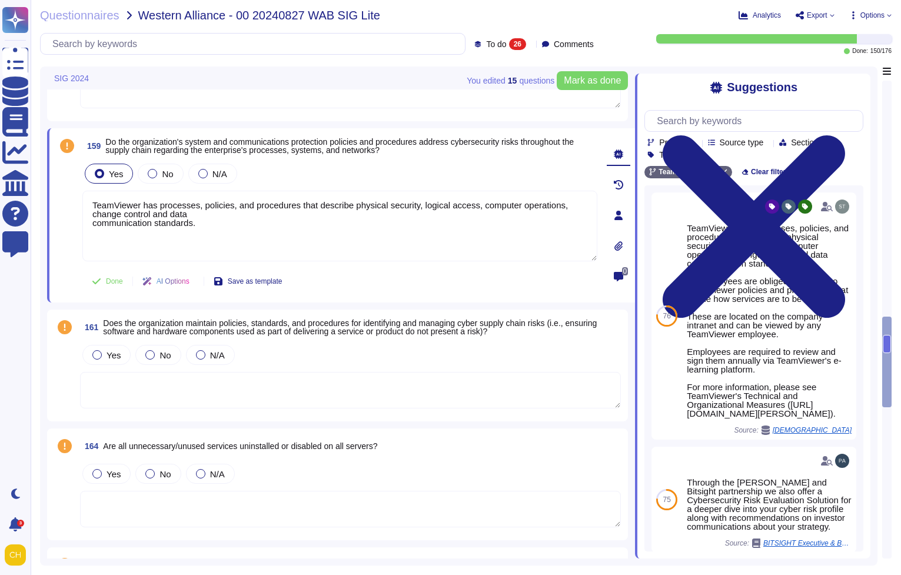
scroll to position [1629, 0]
type textarea "TeamViewer has processes, policies, and procedures that describe physical secur…"
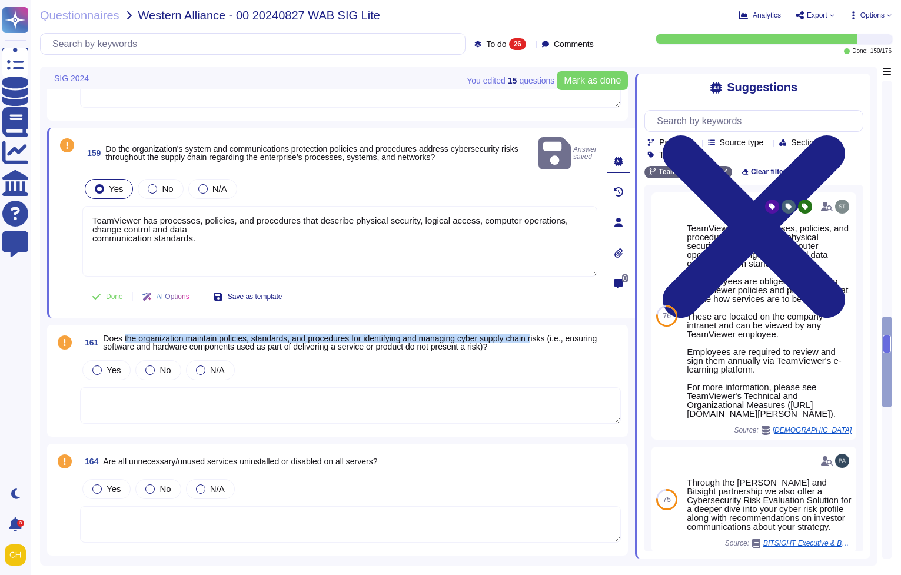
drag, startPoint x: 125, startPoint y: 324, endPoint x: 560, endPoint y: 319, distance: 434.5
click at [560, 334] on span "Does the organization maintain policies, standards, and procedures for identify…" at bounding box center [350, 343] width 494 height 18
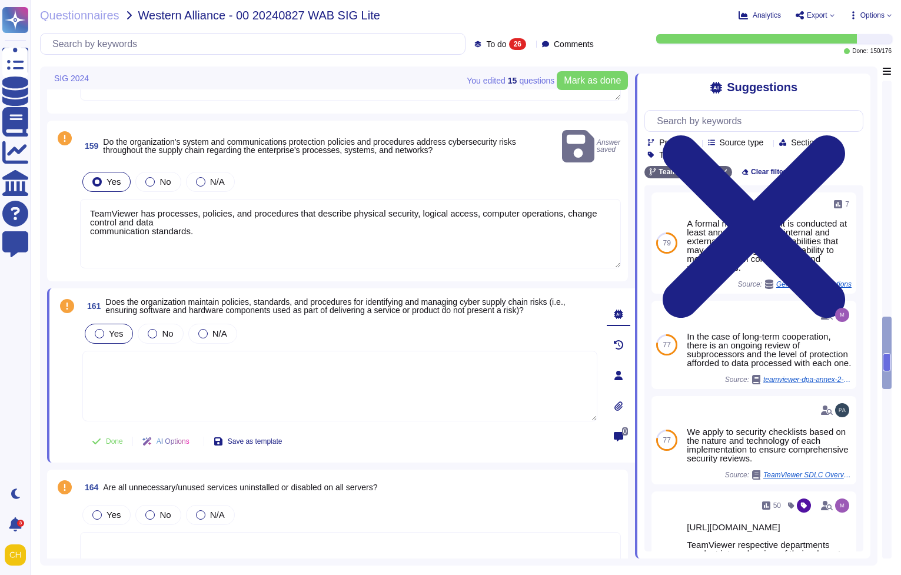
click at [108, 324] on div "Yes" at bounding box center [109, 334] width 48 height 20
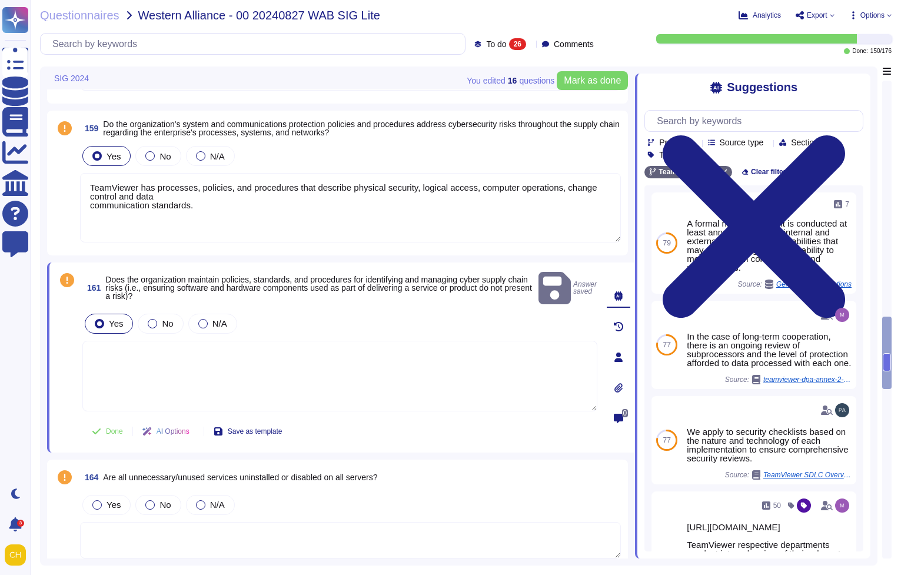
scroll to position [1643, 0]
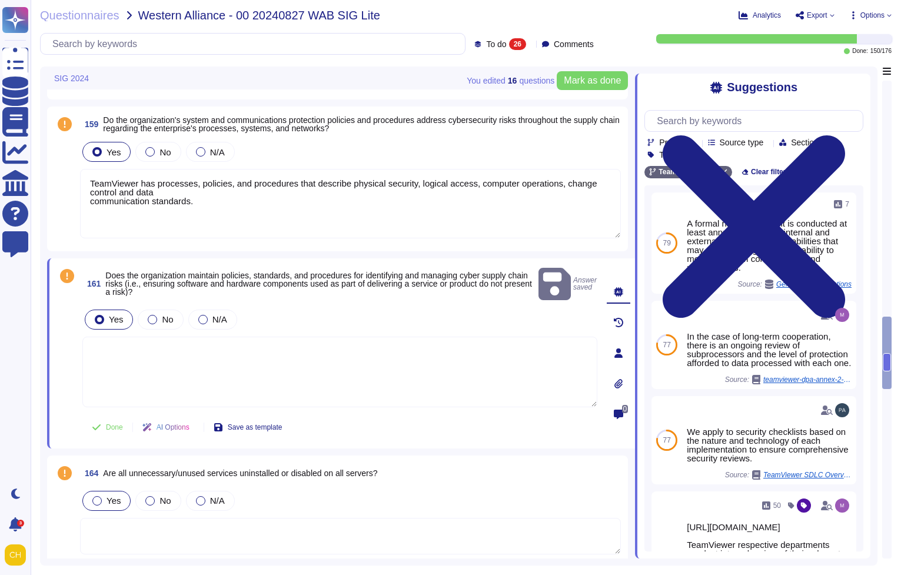
click at [93, 496] on div at bounding box center [96, 500] width 9 height 9
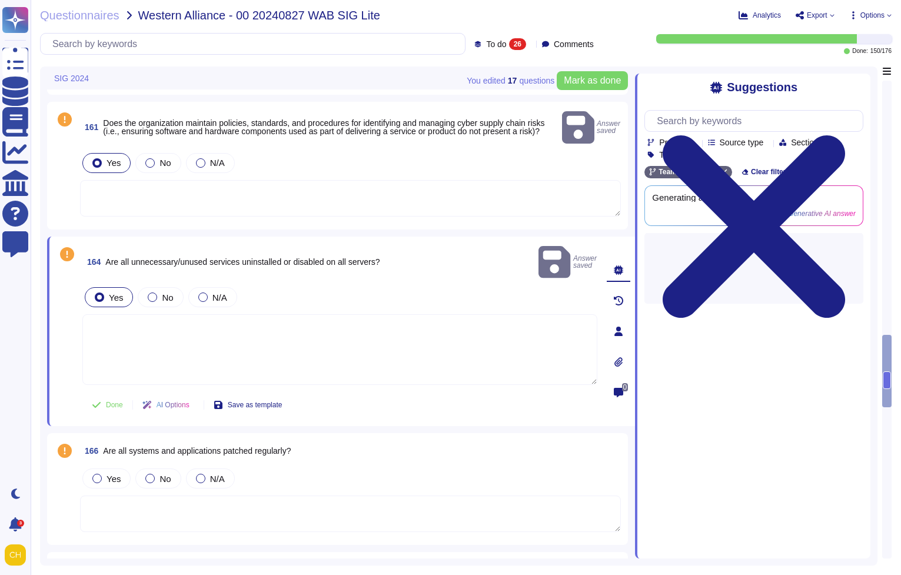
scroll to position [1802, 0]
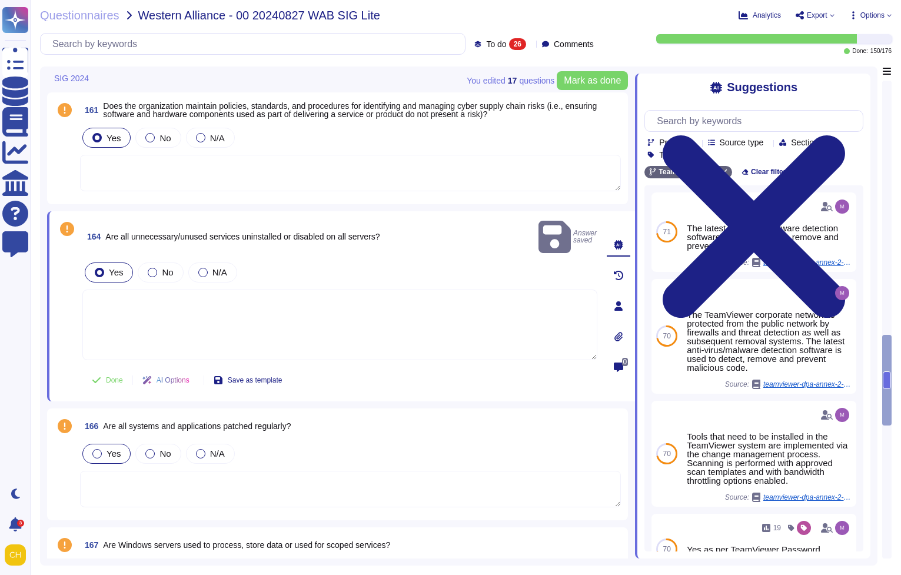
click at [98, 449] on div at bounding box center [96, 453] width 9 height 9
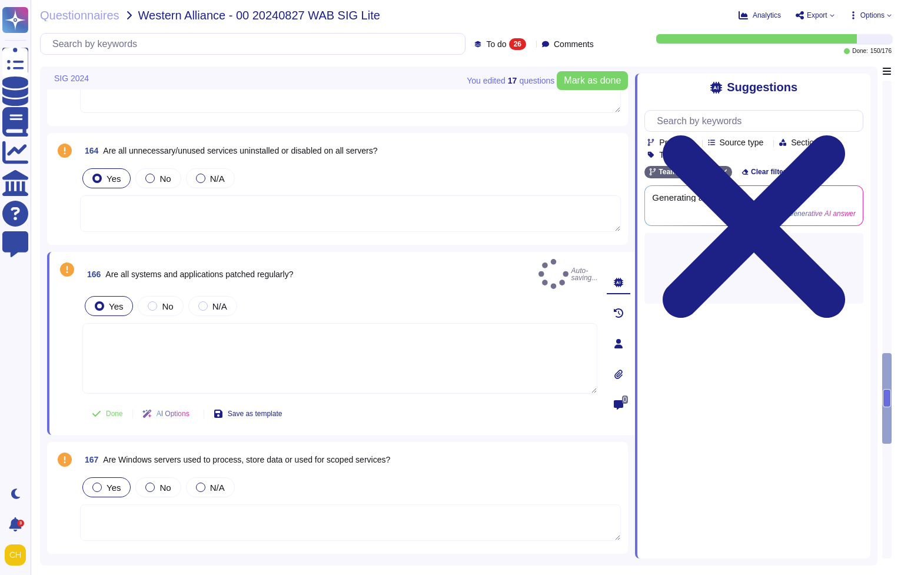
scroll to position [1875, 0]
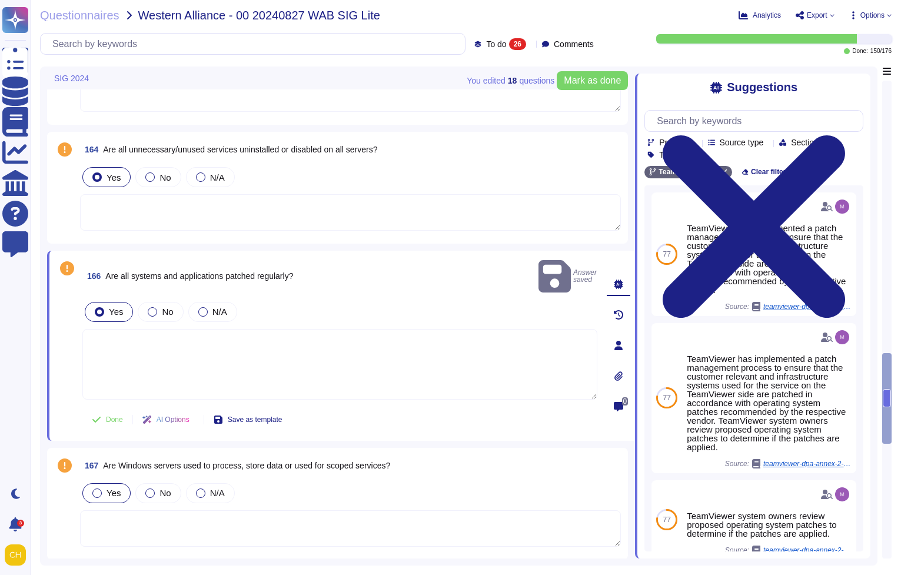
click at [108, 488] on span "Yes" at bounding box center [114, 493] width 14 height 10
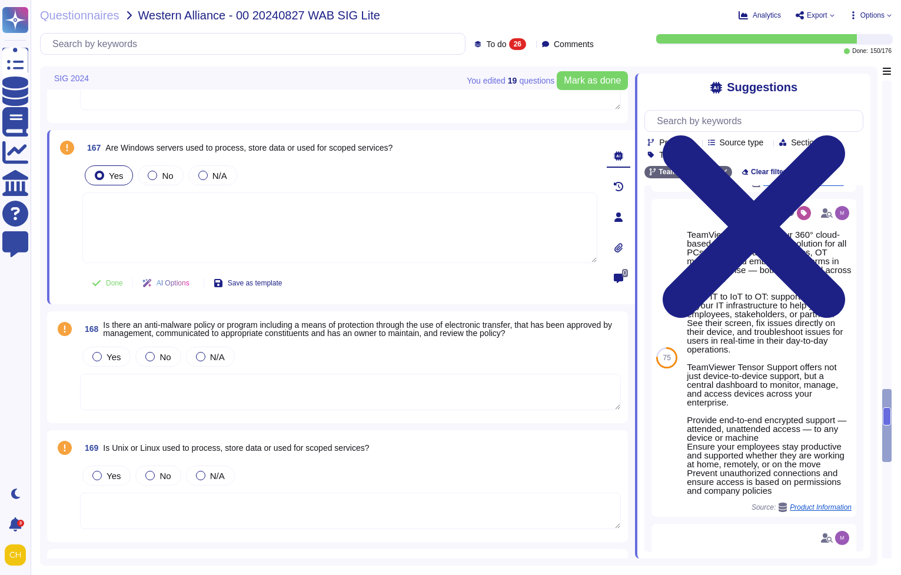
scroll to position [2109, 0]
click at [91, 357] on div "Yes" at bounding box center [106, 355] width 48 height 20
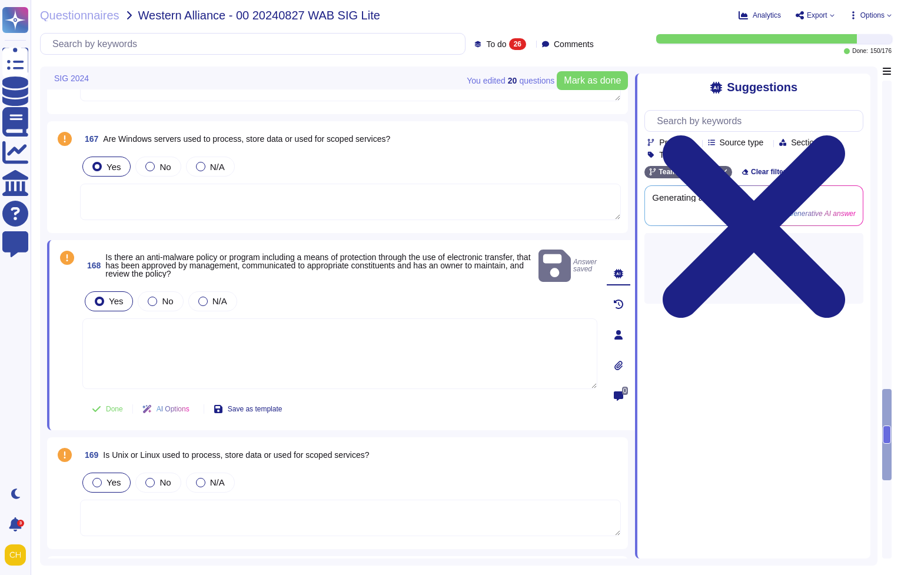
click at [116, 477] on span "Yes" at bounding box center [114, 482] width 14 height 10
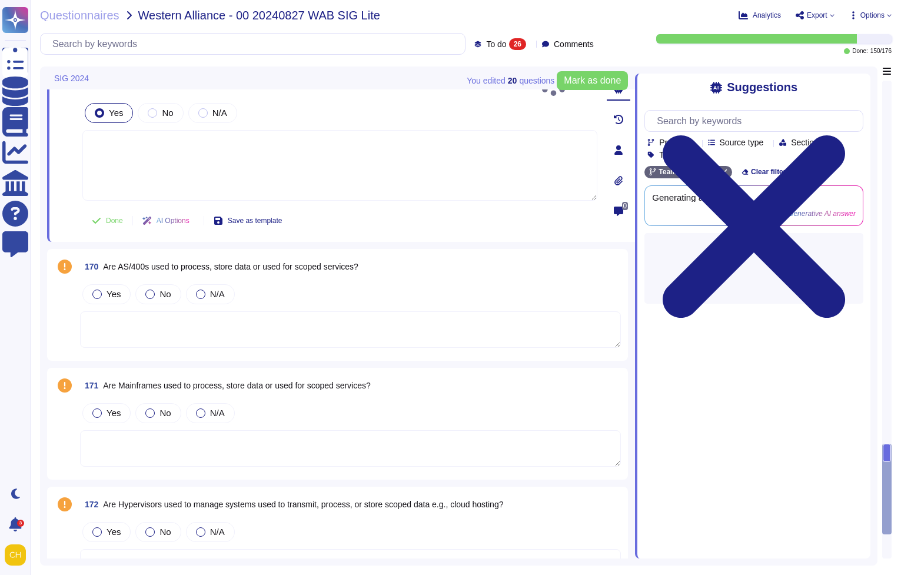
scroll to position [2442, 0]
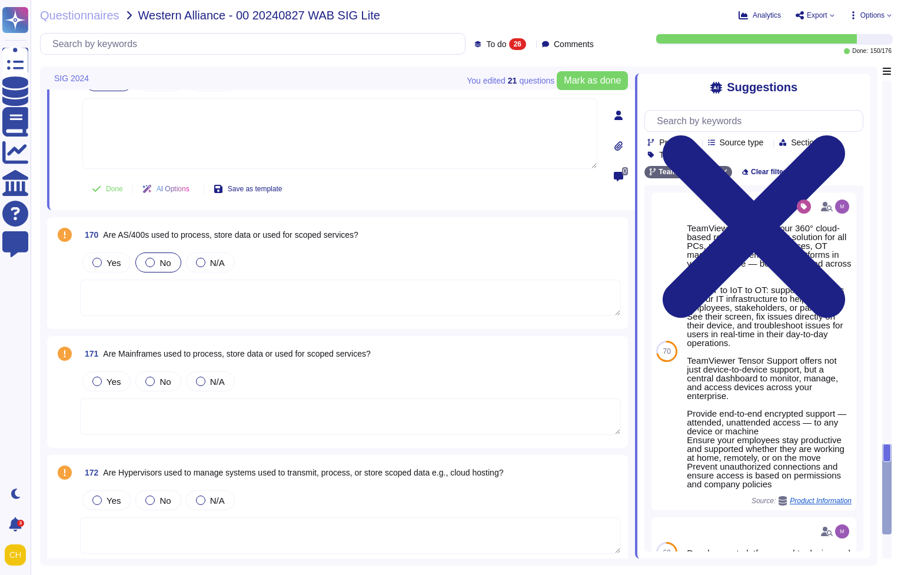
click at [161, 258] on span "No" at bounding box center [165, 263] width 11 height 10
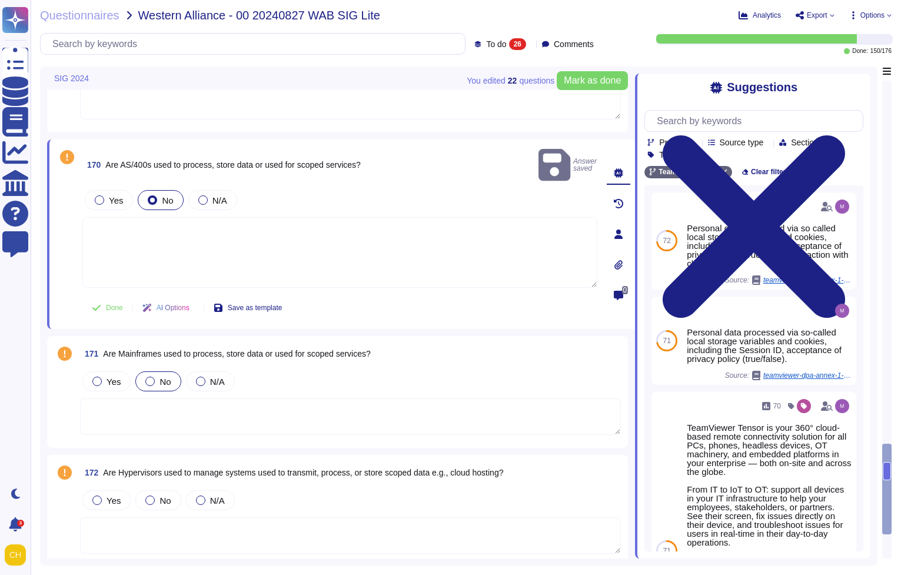
click at [152, 377] on div at bounding box center [149, 381] width 9 height 9
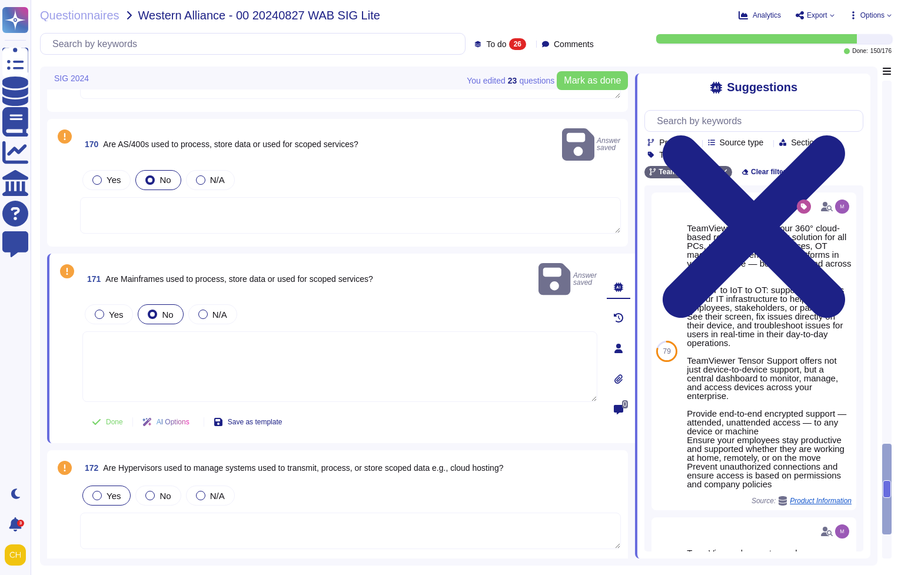
click at [108, 491] on span "Yes" at bounding box center [114, 496] width 14 height 10
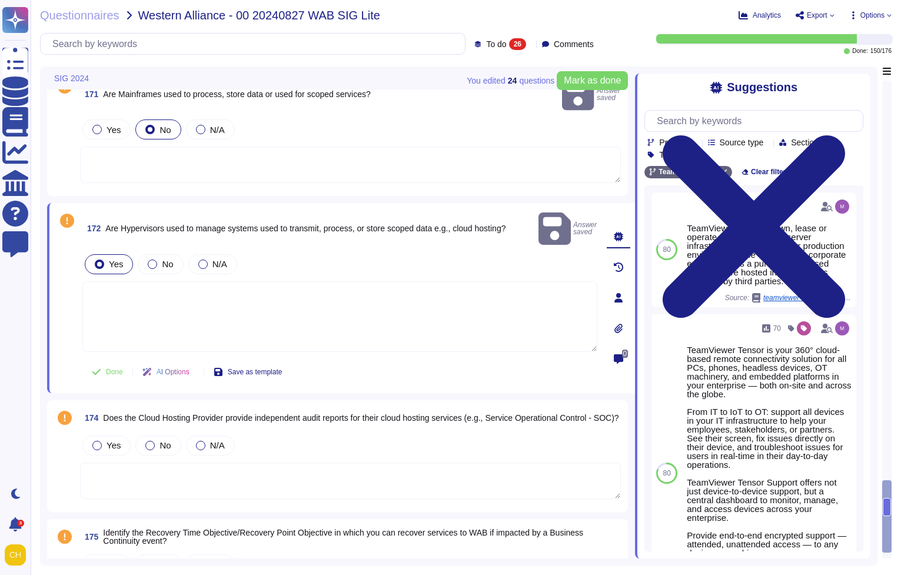
scroll to position [2626, 0]
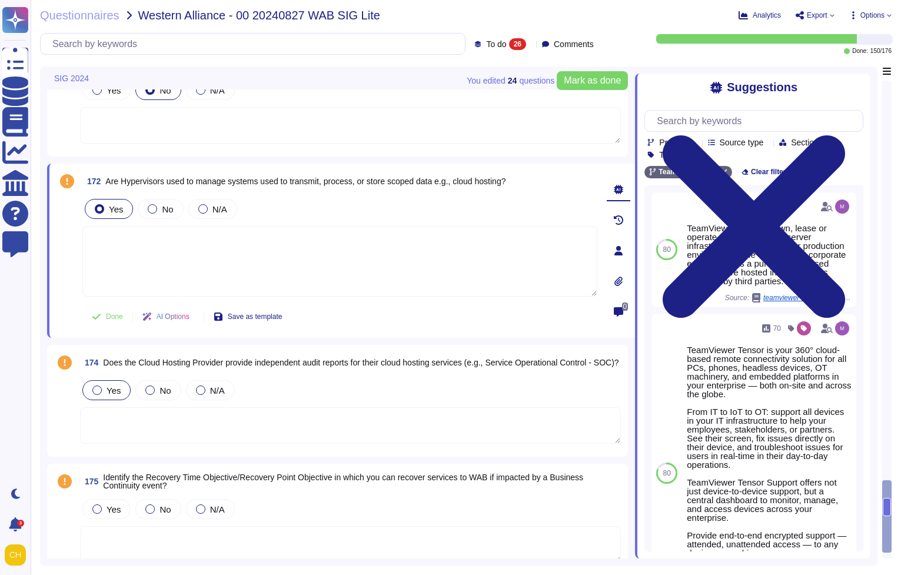
click at [108, 394] on span "Yes" at bounding box center [114, 391] width 14 height 10
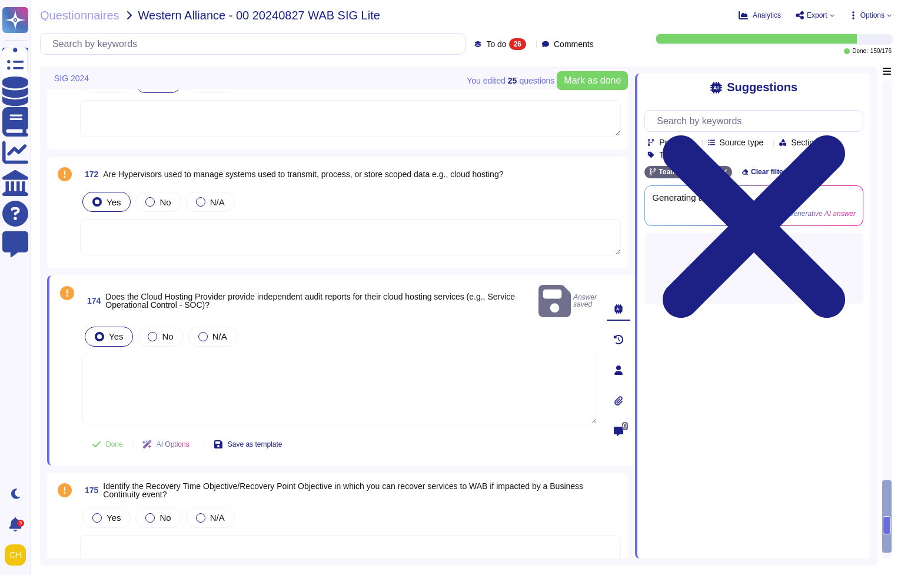
scroll to position [2633, 0]
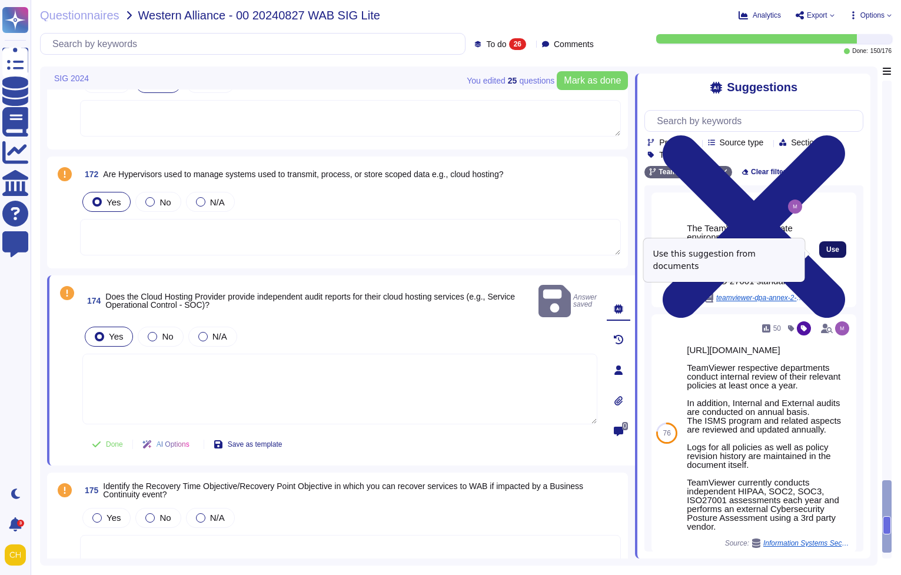
click at [827, 251] on span "Use" at bounding box center [833, 249] width 13 height 7
type textarea "The TeamViewer corporate environment is a purely cloud-based infrastructure hos…"
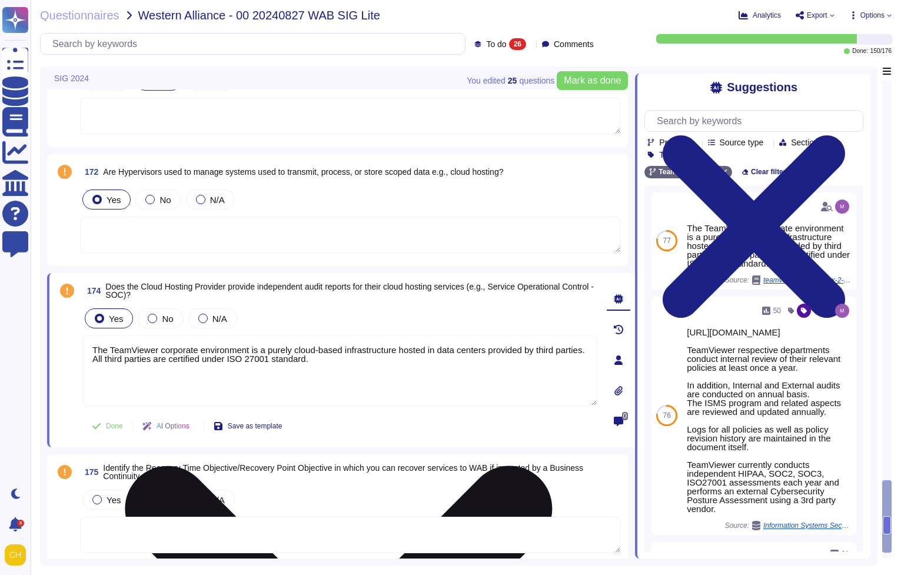
scroll to position [2643, 0]
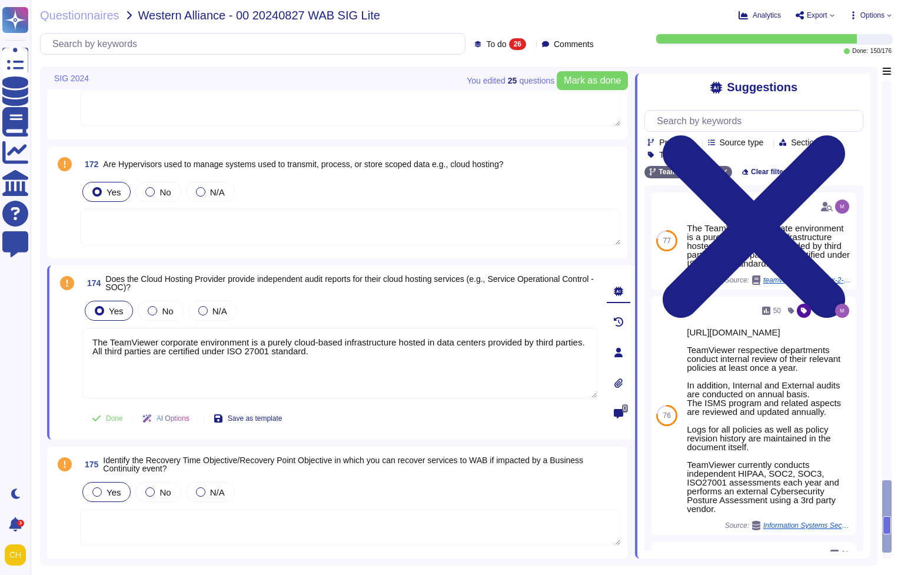
click at [106, 493] on label "Yes" at bounding box center [106, 491] width 28 height 9
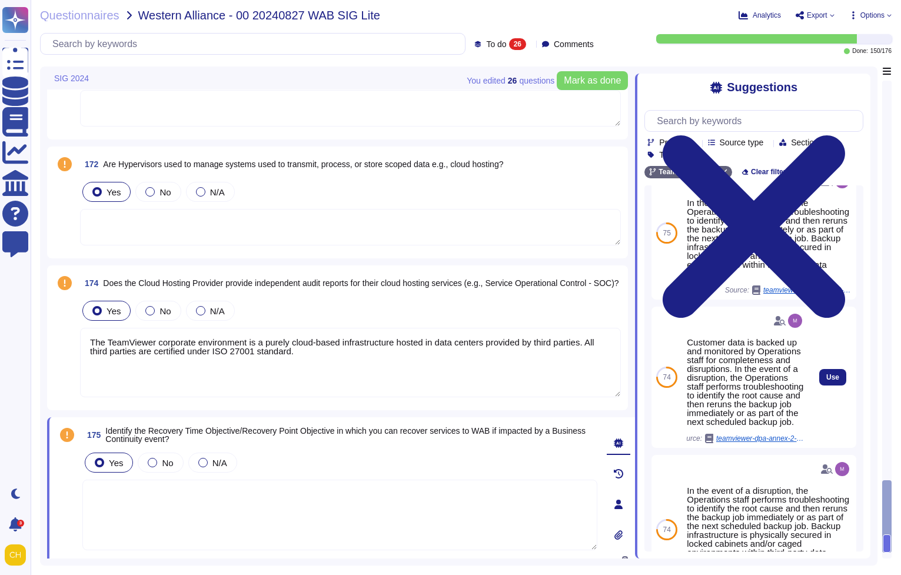
scroll to position [132, 0]
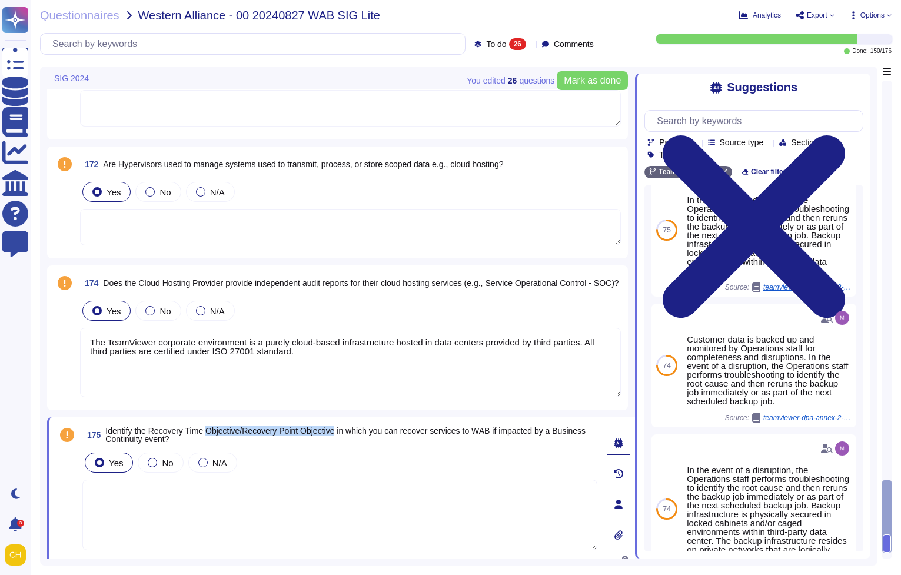
drag, startPoint x: 213, startPoint y: 429, endPoint x: 348, endPoint y: 431, distance: 135.4
click at [348, 431] on span "Identify the Recovery Time Objective/Recovery Point Objective in which you can …" at bounding box center [345, 435] width 480 height 18
copy span "Objective/Recovery Point Objective"
click at [720, 106] on div "Products Source type Section Tags TeamViewer Wide Clear filters 76 In the event…" at bounding box center [754, 326] width 219 height 450
click at [718, 118] on input "text" at bounding box center [757, 121] width 212 height 21
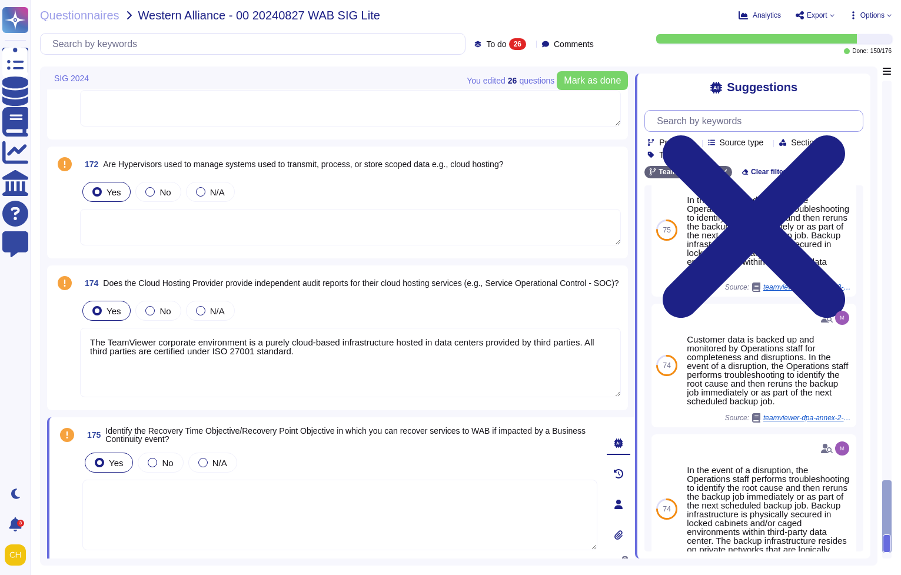
scroll to position [0, 0]
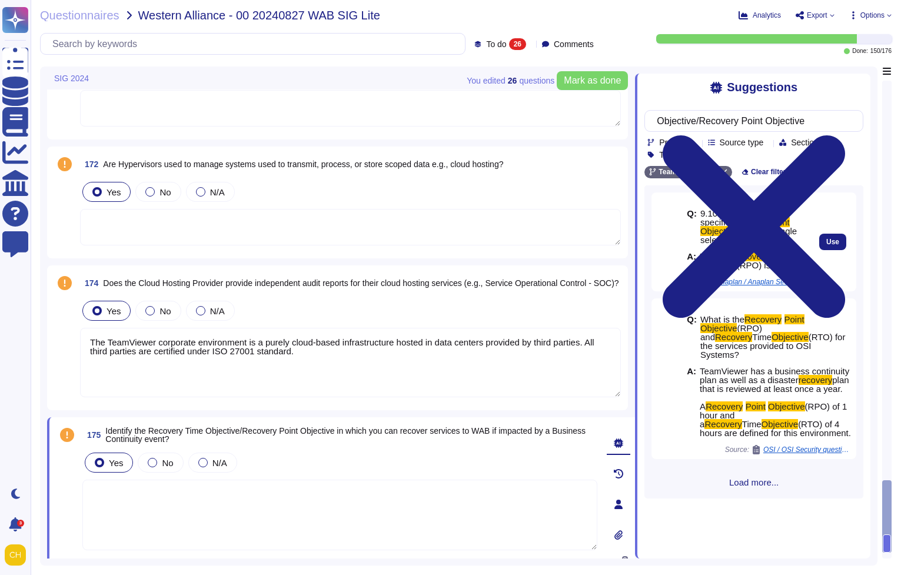
type input "Objective/Recovery Point Objective"
drag, startPoint x: 739, startPoint y: 266, endPoint x: 738, endPoint y: 283, distance: 17.8
click at [738, 270] on span "Yes, the Recovery Point Objective (RPO) is 1 hour." at bounding box center [752, 261] width 105 height 18
drag, startPoint x: 734, startPoint y: 264, endPoint x: 751, endPoint y: 284, distance: 26.8
click at [751, 270] on span "Yes, the Recovery Point Objective (RPO) is 1 hour." at bounding box center [752, 261] width 105 height 18
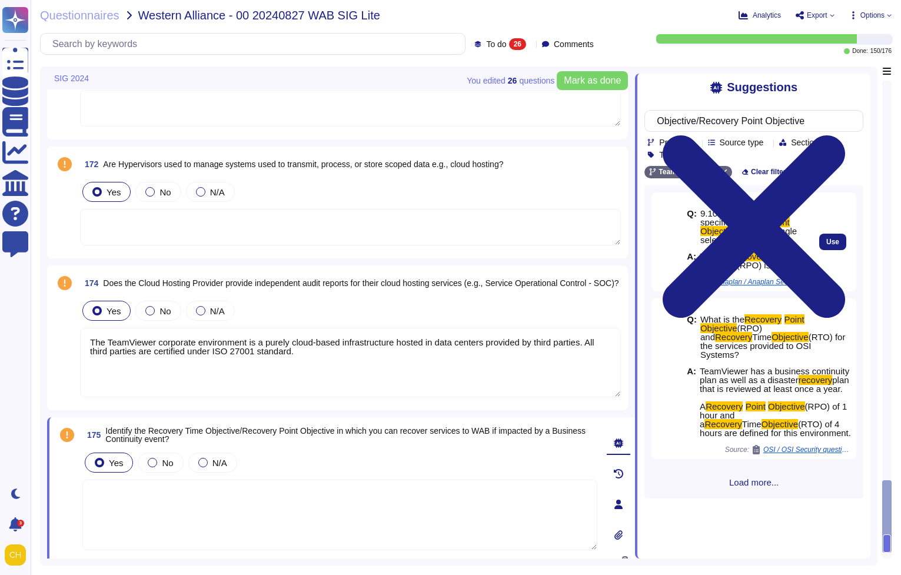
copy span "Recovery Point Objective (RPO) is 1 hour."
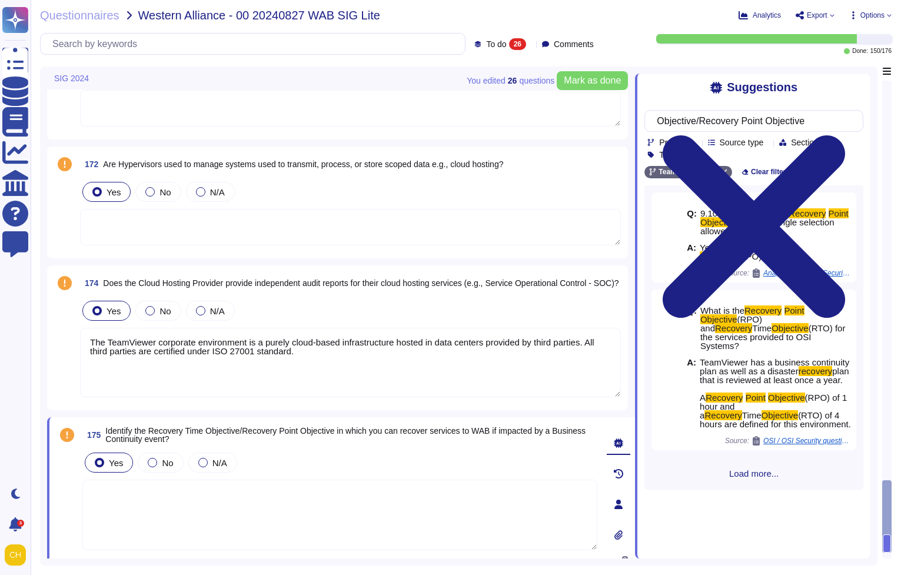
click at [142, 522] on textarea at bounding box center [339, 515] width 515 height 71
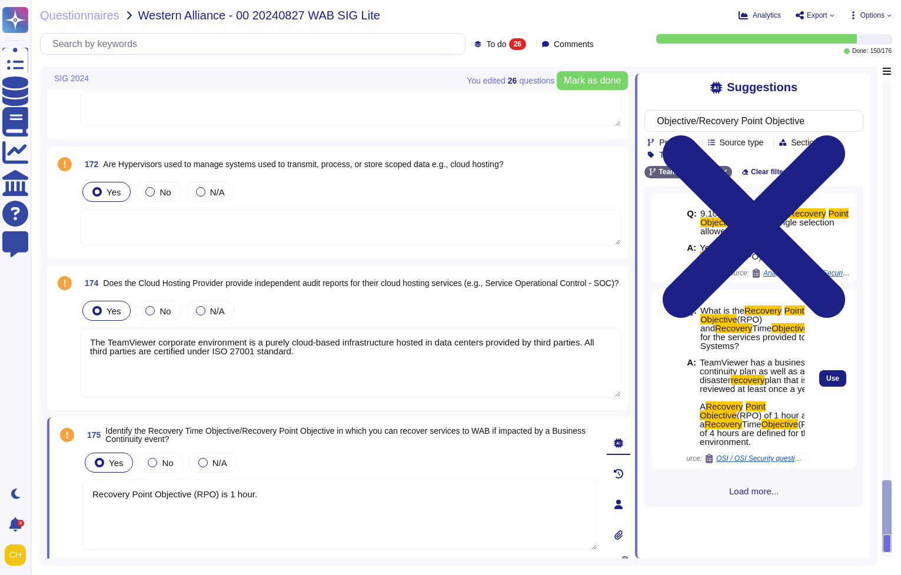
click at [697, 433] on div "A: TeamViewer has a business continuity plan as well as a disaster recovery pla…" at bounding box center [746, 402] width 118 height 88
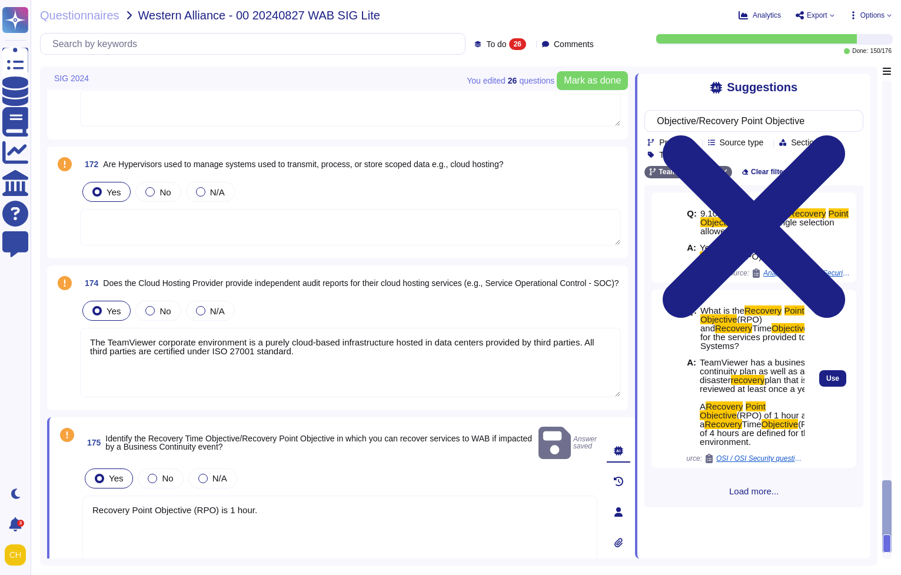
drag, startPoint x: 709, startPoint y: 430, endPoint x: 779, endPoint y: 424, distance: 70.4
click at [779, 423] on span "TeamViewer has a business continuity plan as well as a disaster recovery plan t…" at bounding box center [761, 402] width 122 height 88
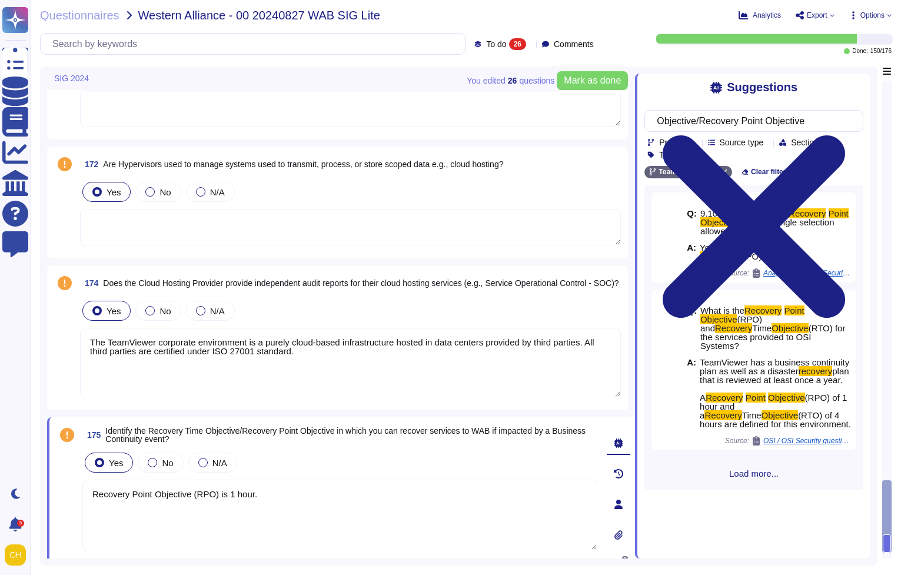
click at [316, 505] on textarea "Recovery Point Objective (RPO) is 1 hour." at bounding box center [339, 515] width 515 height 71
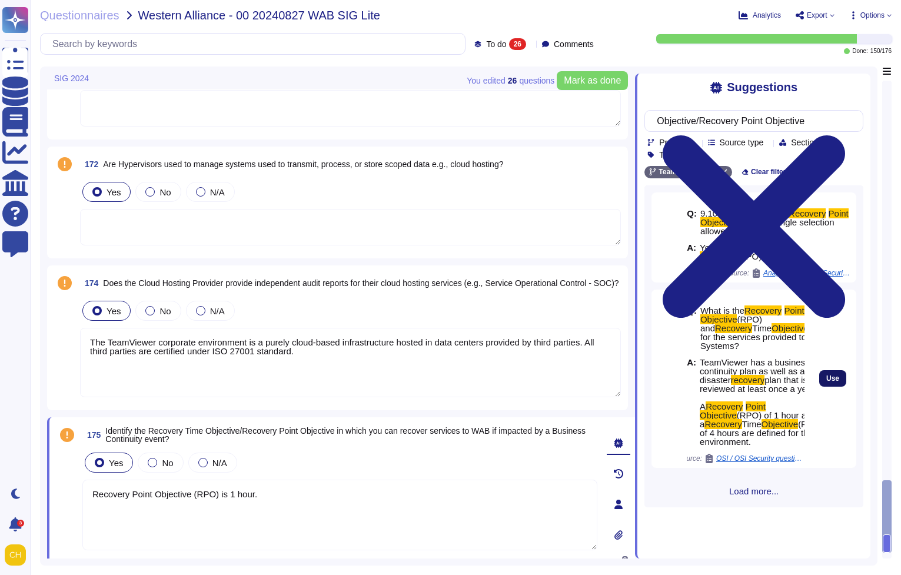
click at [830, 382] on span "Use" at bounding box center [833, 378] width 13 height 7
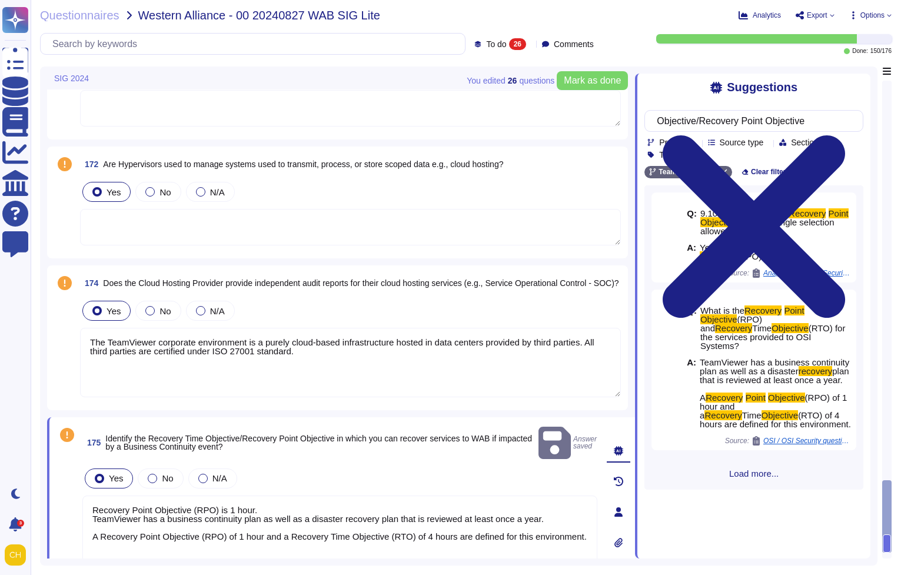
click at [562, 503] on textarea "Recovery Point Objective (RPO) is 1 hour. TeamViewer has a business continuity …" at bounding box center [339, 531] width 515 height 71
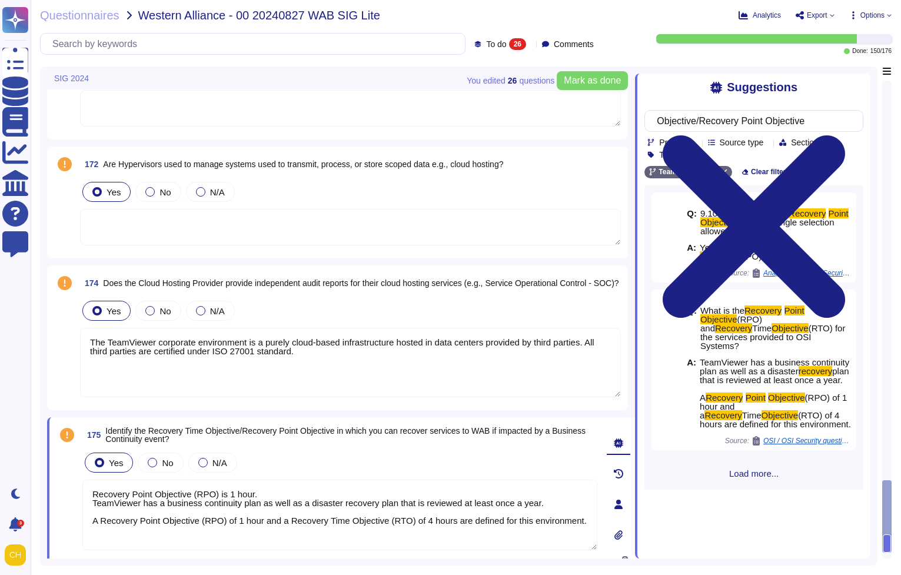
click at [558, 504] on textarea "Recovery Point Objective (RPO) is 1 hour. TeamViewer has a business continuity …" at bounding box center [339, 515] width 515 height 71
drag, startPoint x: 551, startPoint y: 511, endPoint x: 71, endPoint y: 490, distance: 480.9
click at [71, 490] on div "175 Identify the Recovery Time Objective/Recovery Point Objective in which you …" at bounding box center [327, 504] width 541 height 160
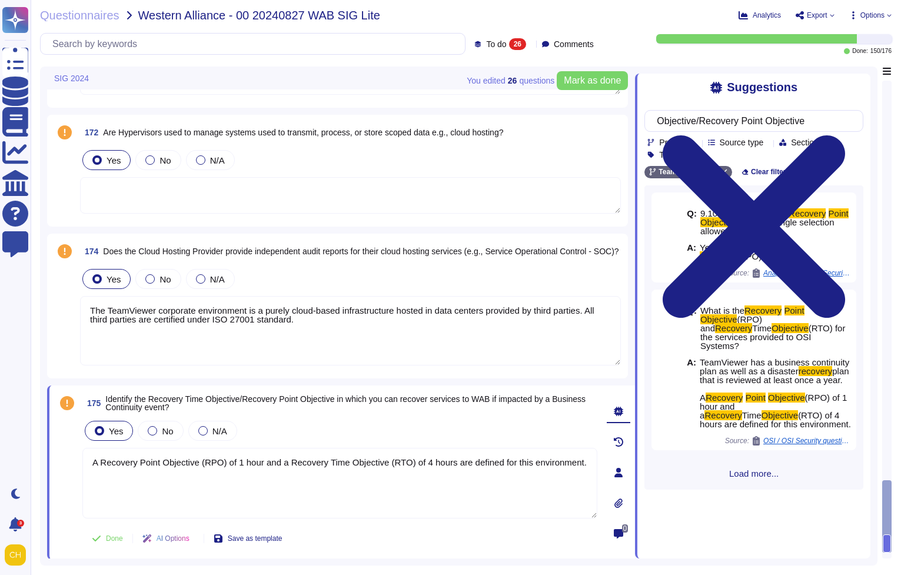
scroll to position [2676, 0]
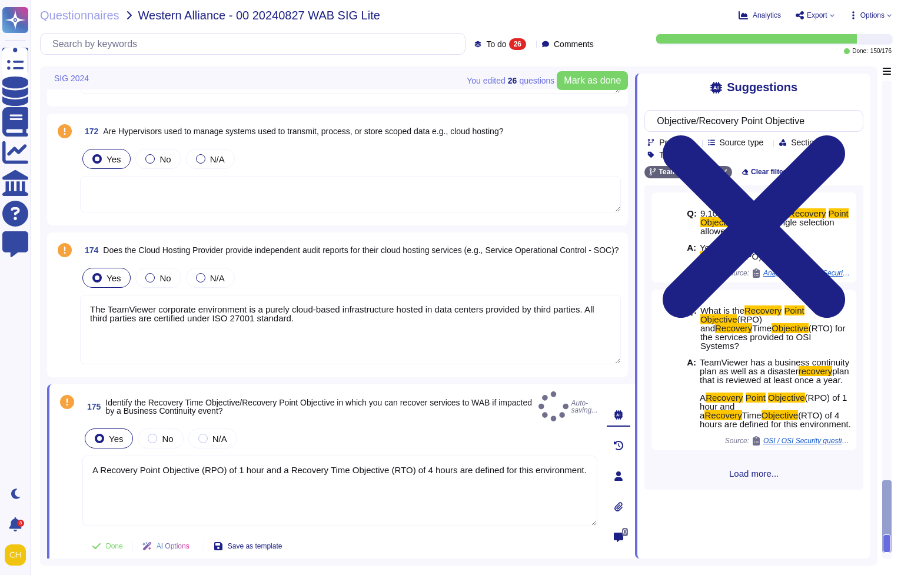
type textarea "A Recovery Point Objective (RPO) of 1 hour and a Recovery Time Objective (RTO) …"
